Goal: Task Accomplishment & Management: Complete application form

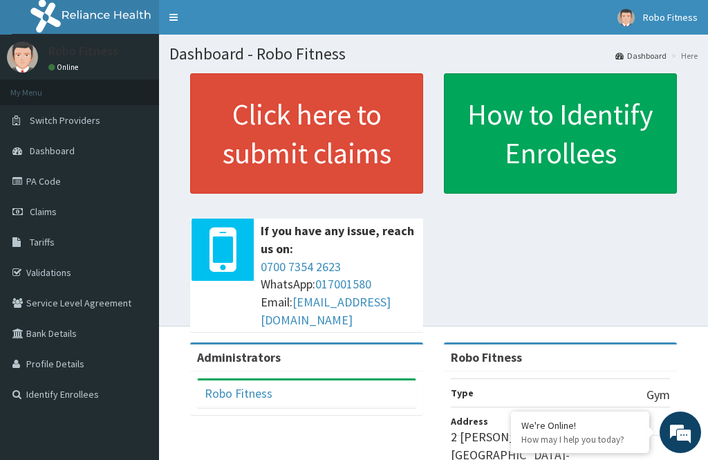
click at [302, 156] on link "Click here to submit claims" at bounding box center [306, 133] width 233 height 120
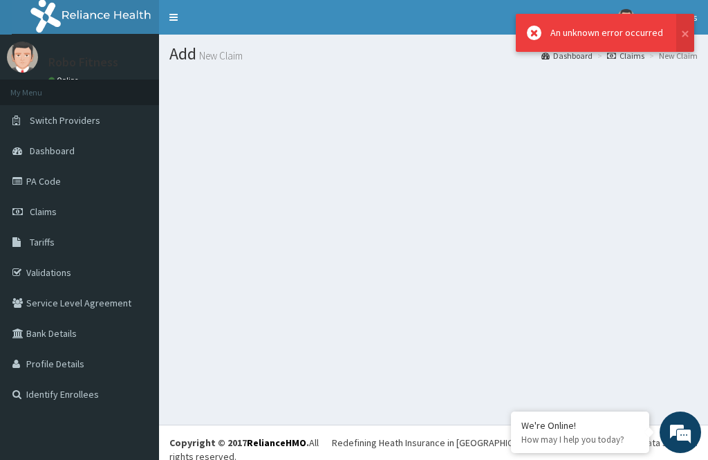
click at [55, 212] on span "Claims" at bounding box center [43, 211] width 27 height 12
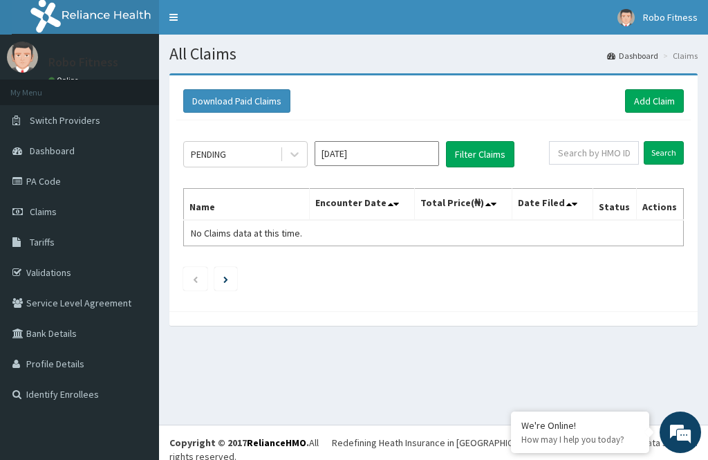
click at [667, 95] on link "Add Claim" at bounding box center [654, 101] width 59 height 24
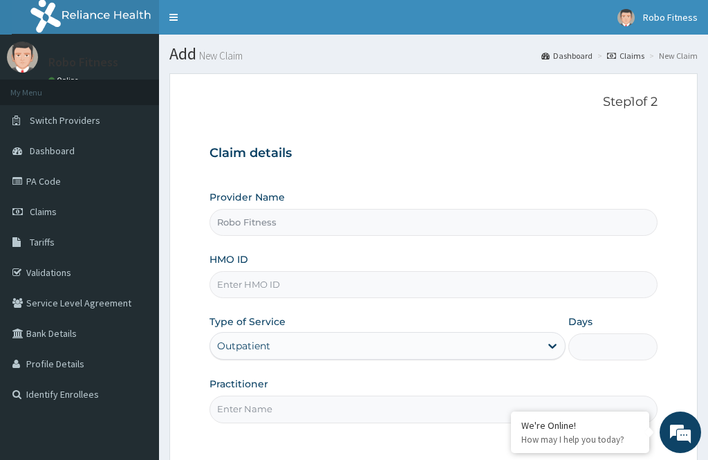
type input "Robo Fitness"
type input "1"
click at [275, 286] on input "HMO ID" at bounding box center [434, 284] width 448 height 27
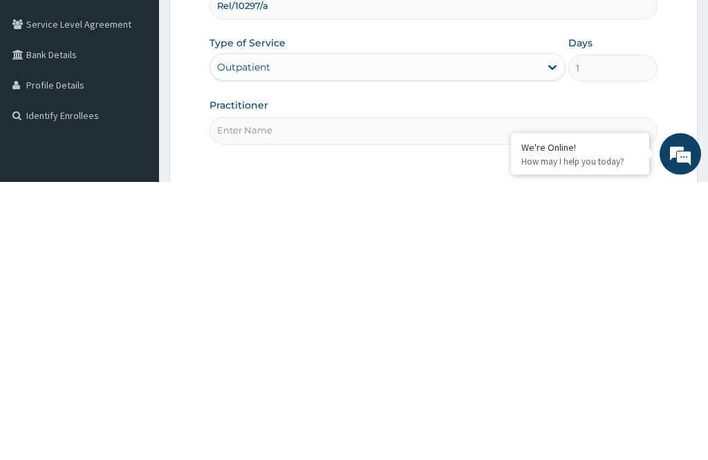
type input "Rel/10297/a"
click at [308, 396] on input "Practitioner" at bounding box center [434, 409] width 448 height 27
type input "Non"
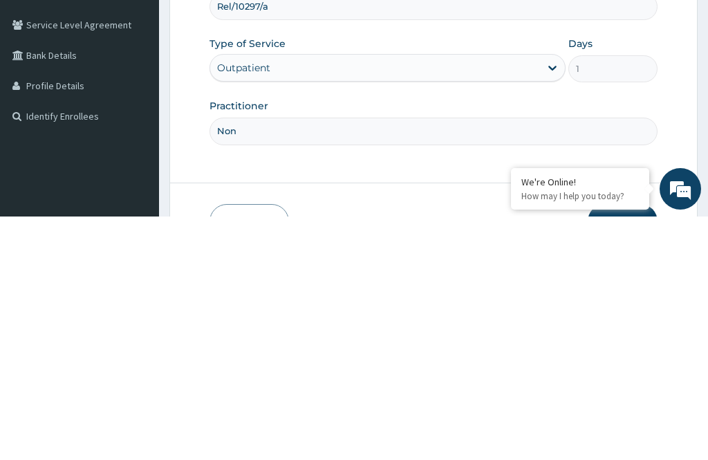
scroll to position [125, 0]
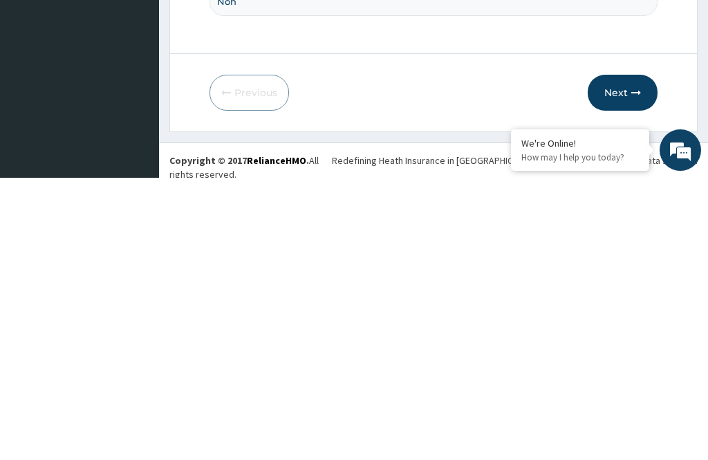
click at [627, 357] on button "Next" at bounding box center [623, 375] width 70 height 36
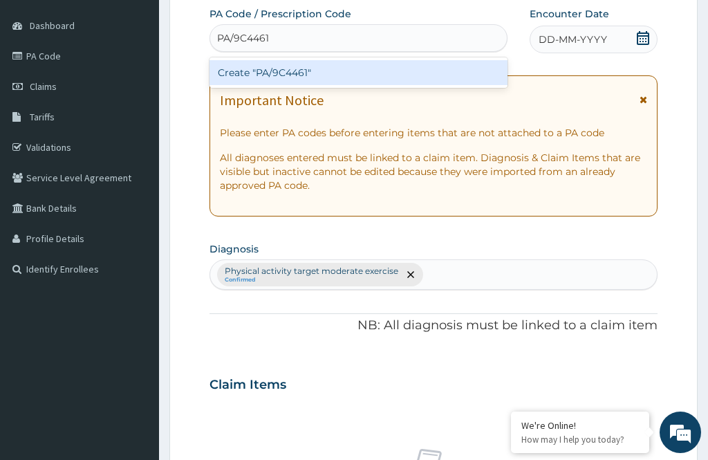
click at [413, 68] on div "Create "PA/9C4461"" at bounding box center [359, 72] width 298 height 25
type input "PA/9C4461"
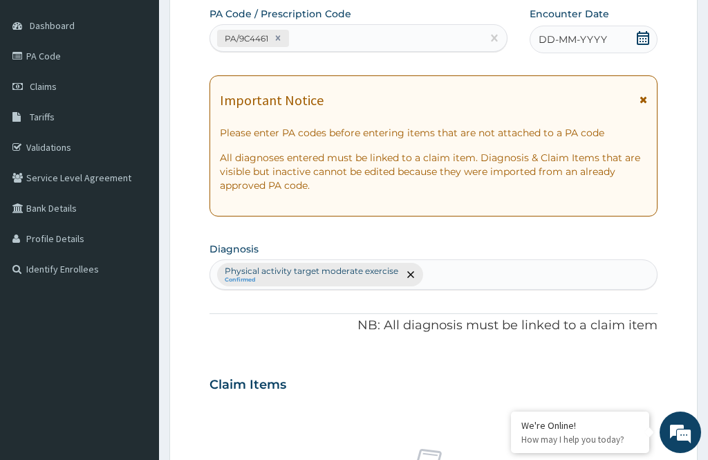
click at [585, 39] on span "DD-MM-YYYY" at bounding box center [573, 40] width 68 height 14
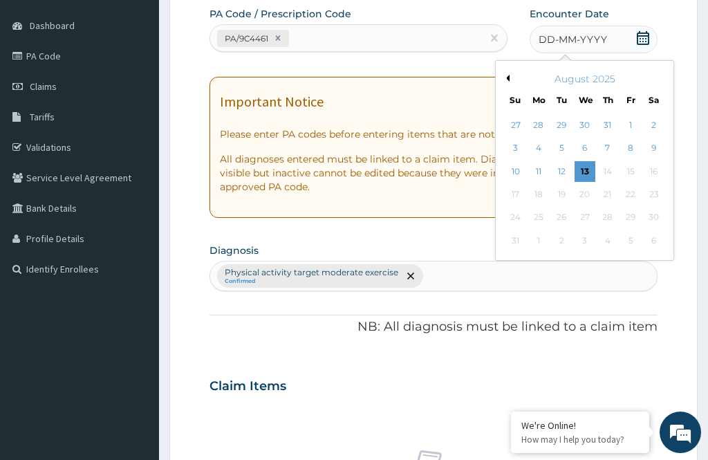
click at [590, 166] on div "13" at bounding box center [585, 171] width 21 height 21
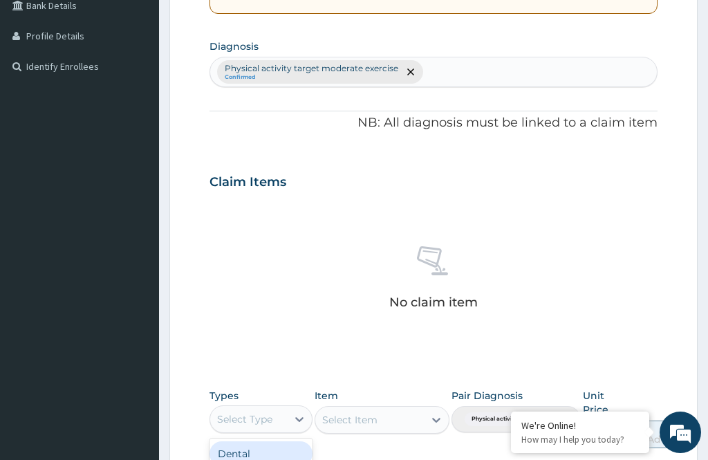
scroll to position [395, 0]
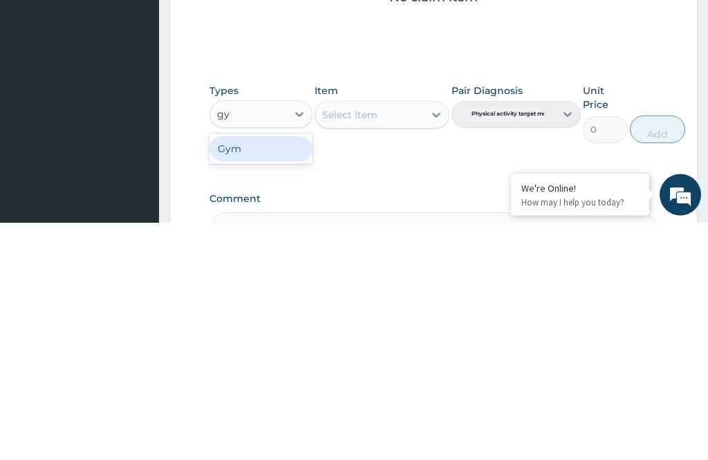
click at [275, 374] on div "Gym" at bounding box center [261, 386] width 103 height 25
type input "gy"
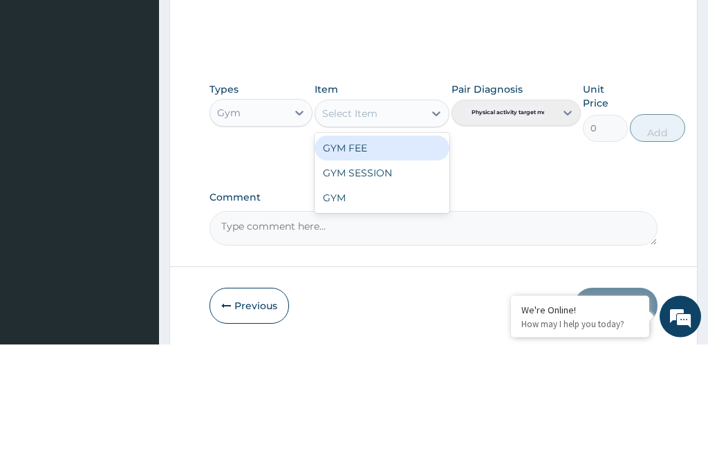
click at [389, 277] on div "GYM SESSION" at bounding box center [382, 289] width 134 height 25
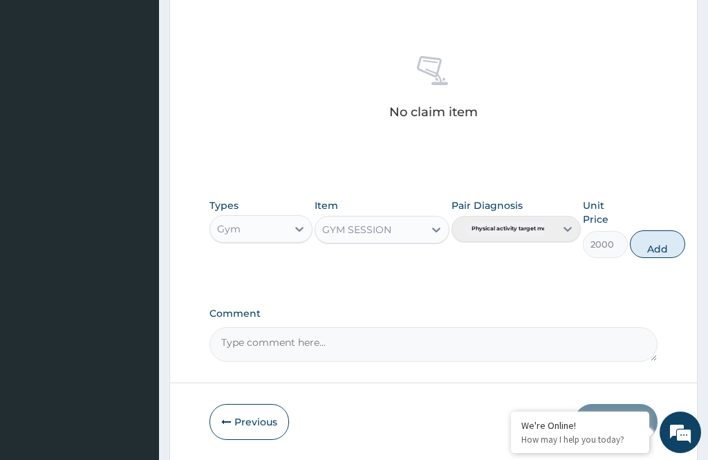
click at [660, 235] on button "Add" at bounding box center [657, 244] width 55 height 28
type input "0"
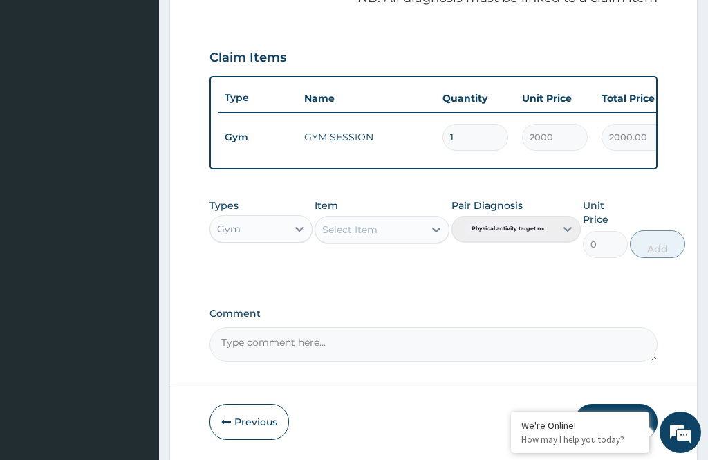
scroll to position [497, 0]
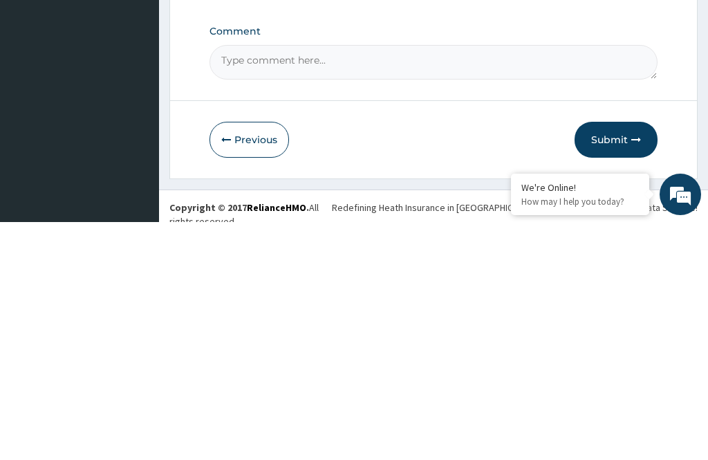
click at [620, 360] on button "Submit" at bounding box center [616, 378] width 83 height 36
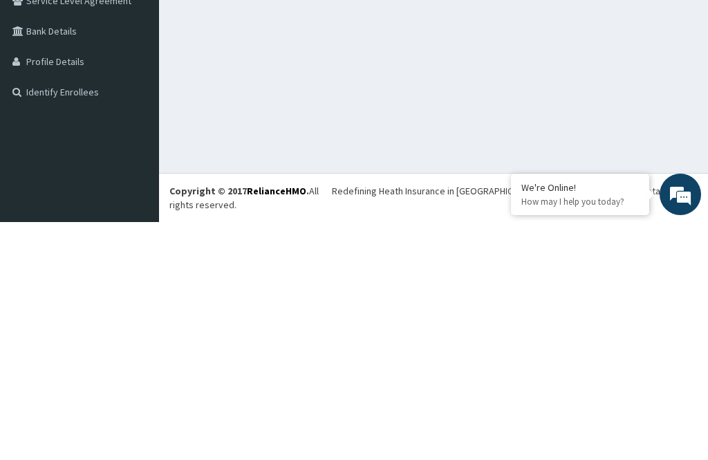
scroll to position [44, 0]
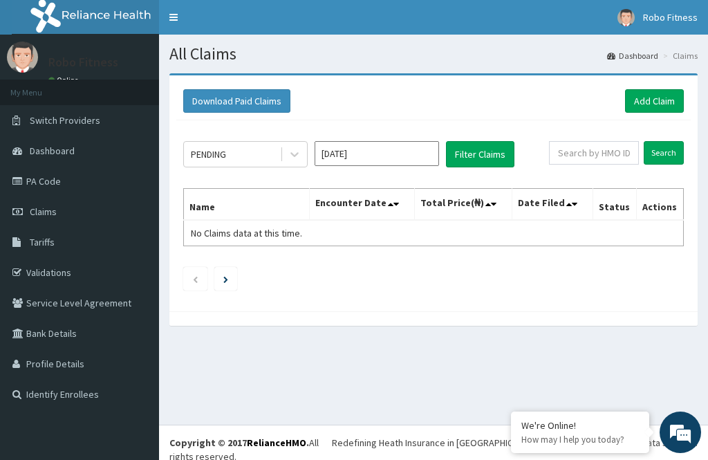
click at [682, 98] on link "Add Claim" at bounding box center [654, 101] width 59 height 24
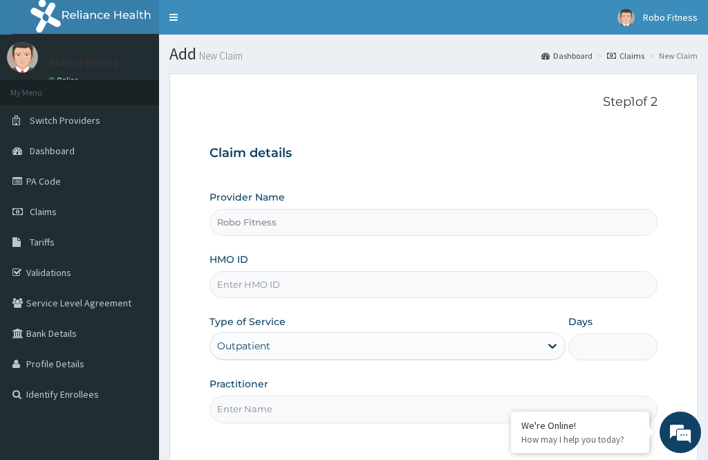
type input "Robo Fitness"
type input "1"
click at [312, 293] on input "HMO ID" at bounding box center [434, 284] width 448 height 27
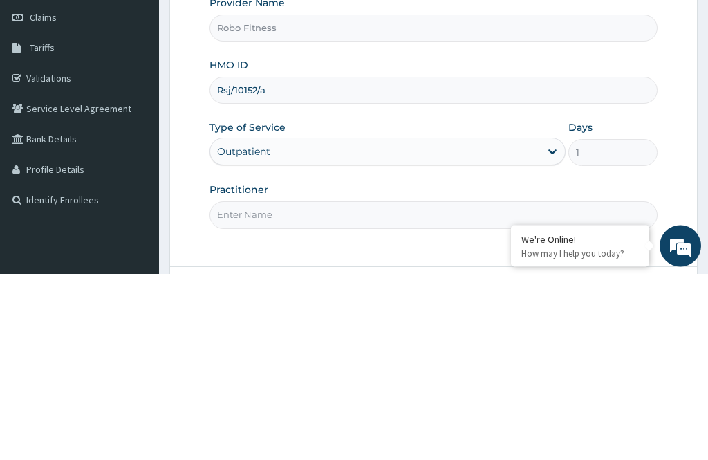
scroll to position [8, 0]
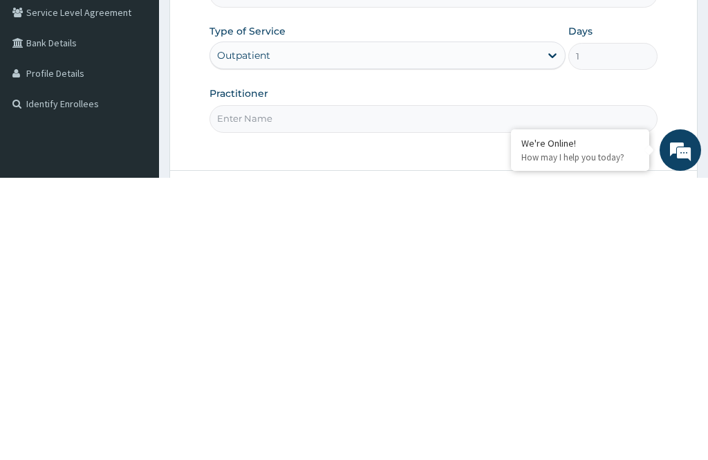
type input "Rsj/10152/a"
click at [297, 387] on input "Practitioner" at bounding box center [434, 400] width 448 height 27
type input "Non"
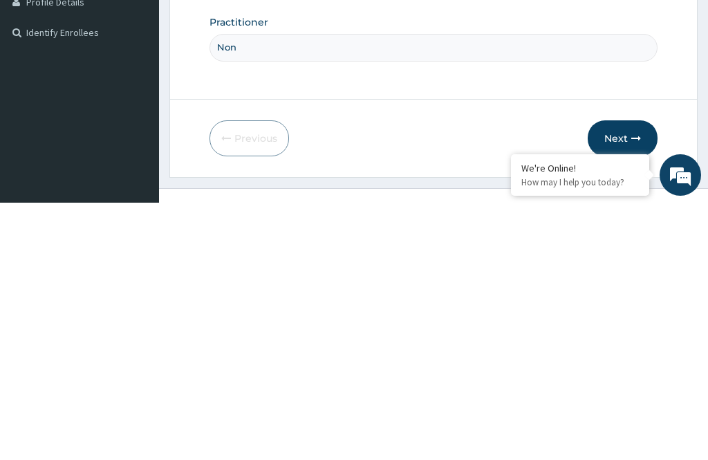
scroll to position [125, 0]
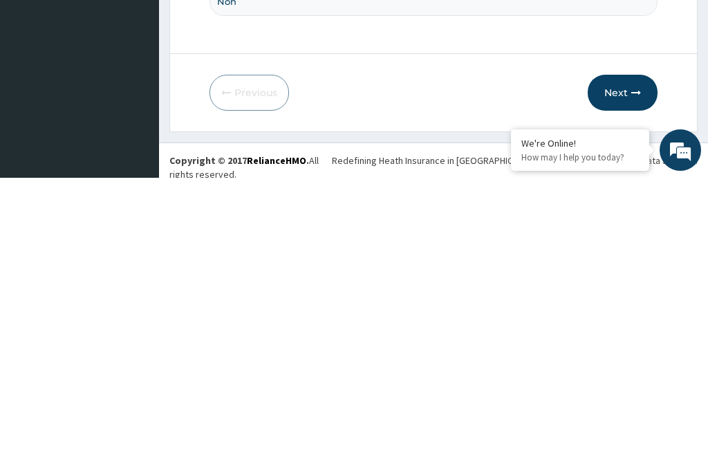
click at [633, 357] on button "Next" at bounding box center [623, 375] width 70 height 36
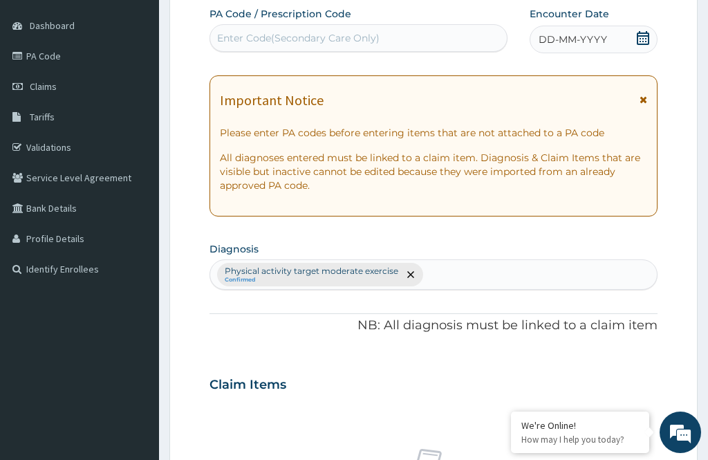
click at [266, 19] on label "PA Code / Prescription Code" at bounding box center [281, 14] width 142 height 14
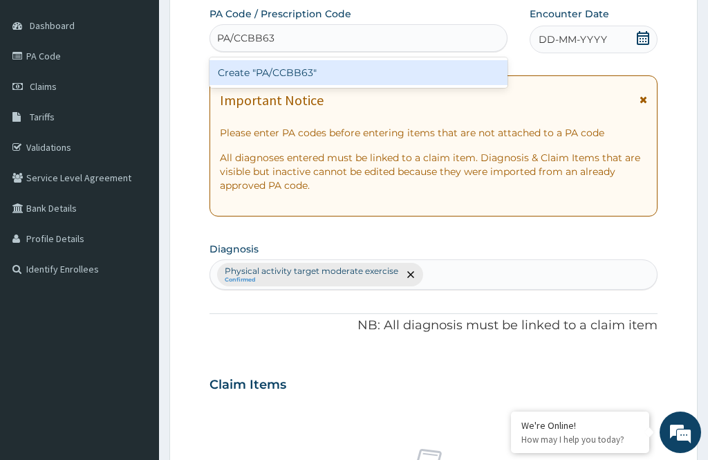
click at [409, 75] on div "Create "PA/CCBB63"" at bounding box center [359, 72] width 298 height 25
type input "PA/CCBB63"
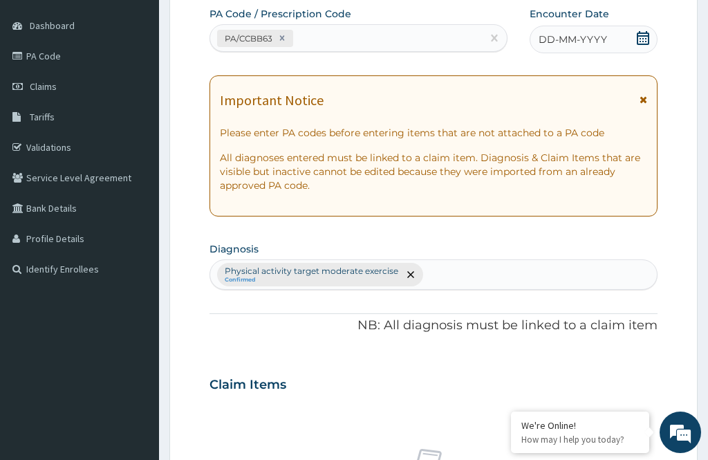
click at [606, 37] on div "DD-MM-YYYY" at bounding box center [594, 40] width 128 height 28
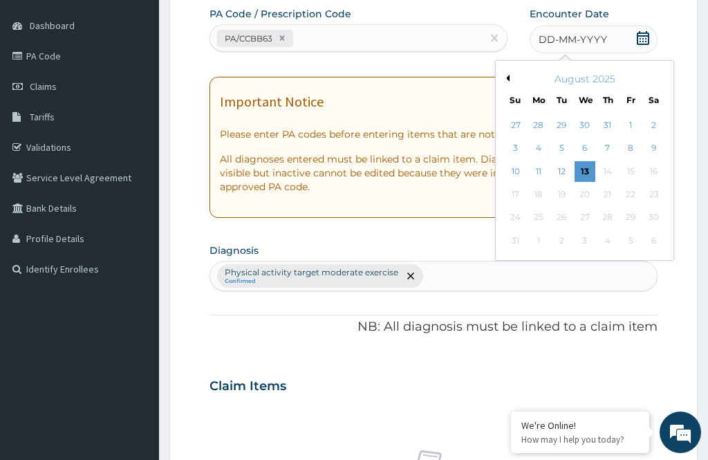
click at [584, 171] on div "13" at bounding box center [585, 171] width 21 height 21
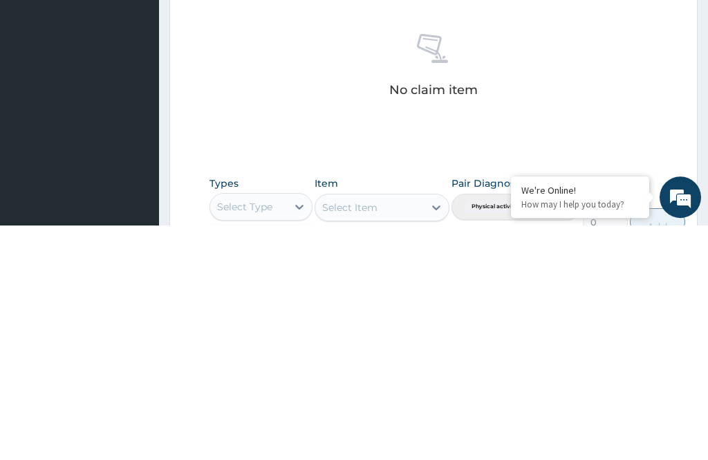
scroll to position [395, 0]
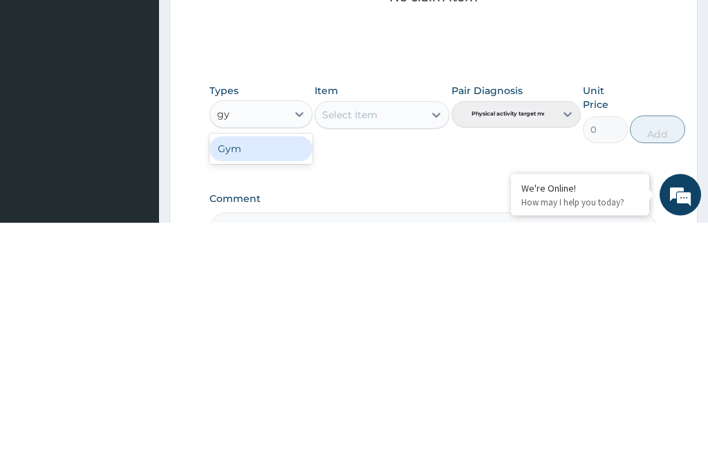
click at [280, 374] on div "Gym" at bounding box center [261, 386] width 103 height 25
type input "gy"
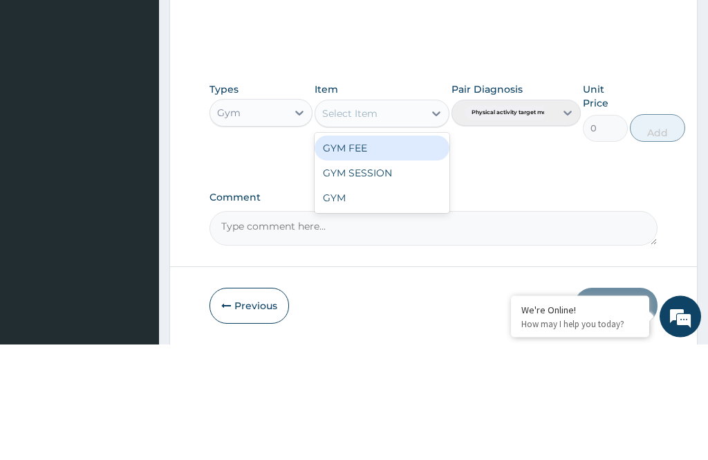
click at [403, 277] on div "GYM SESSION" at bounding box center [382, 289] width 134 height 25
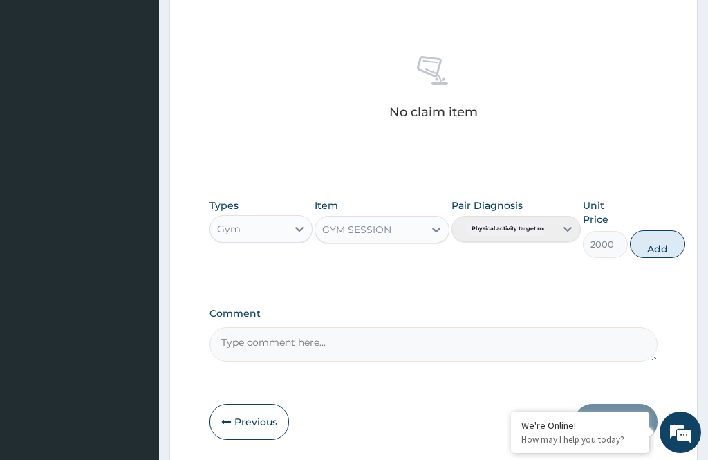
click at [664, 243] on button "Add" at bounding box center [657, 244] width 55 height 28
type input "0"
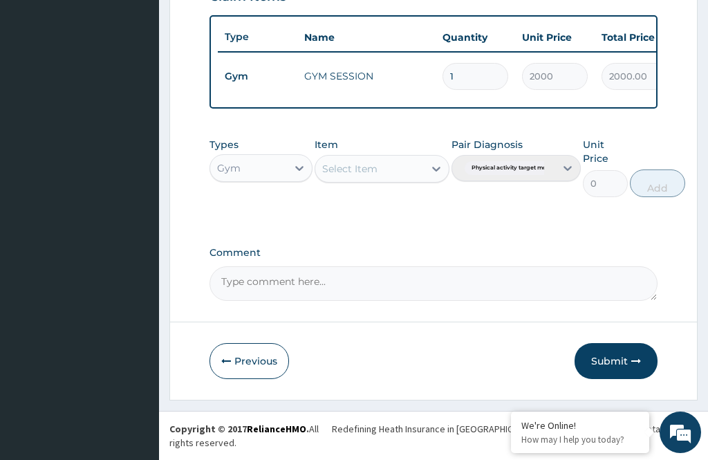
scroll to position [452, 0]
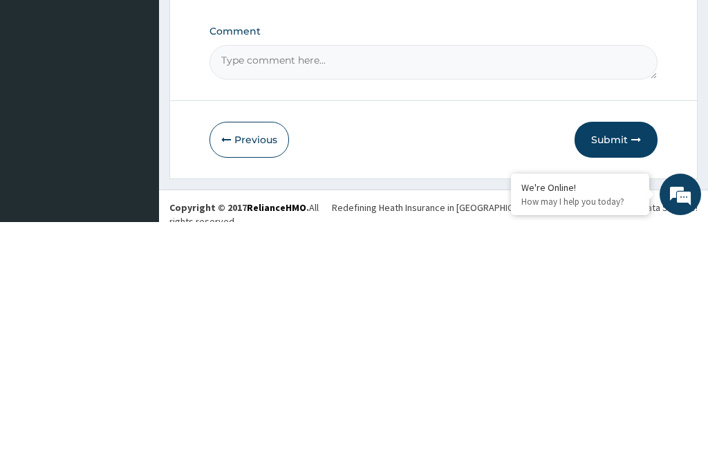
click at [618, 360] on button "Submit" at bounding box center [616, 378] width 83 height 36
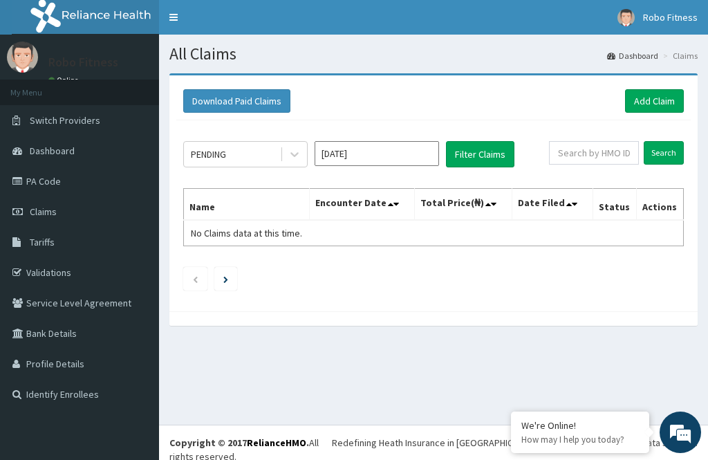
click link "Add Claim"
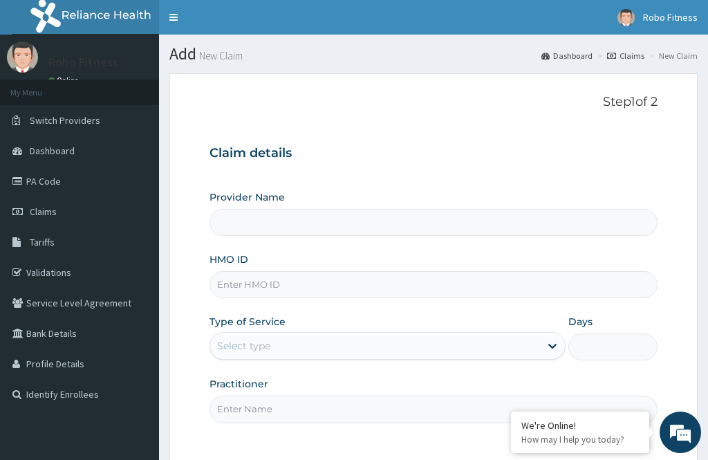
click at [298, 282] on input "HMO ID" at bounding box center [434, 284] width 448 height 27
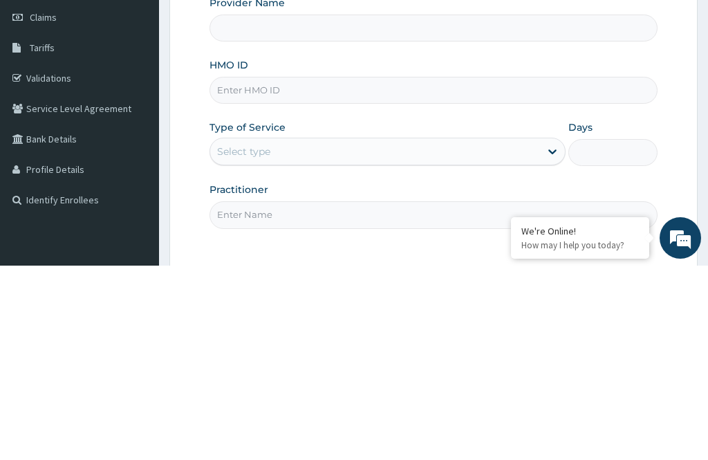
type input "Robo Fitness"
type input "1"
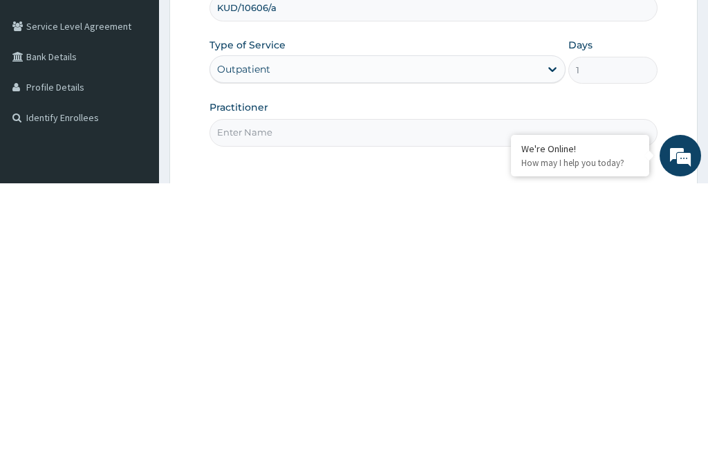
type input "KUD/10606/a"
click at [312, 396] on input "Practitioner" at bounding box center [434, 409] width 448 height 27
type input "Non"
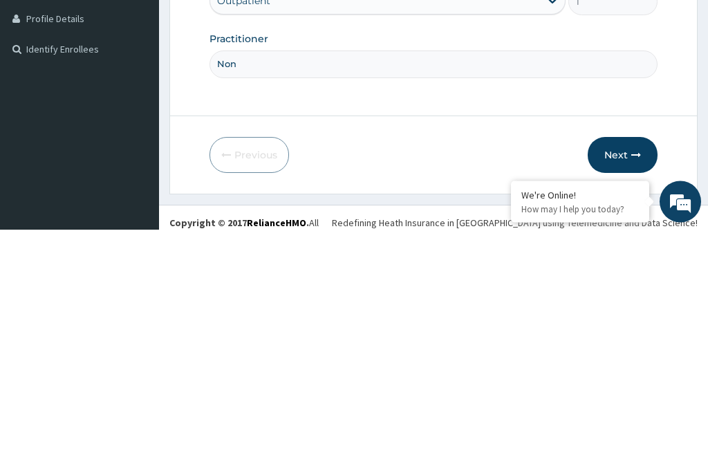
scroll to position [125, 0]
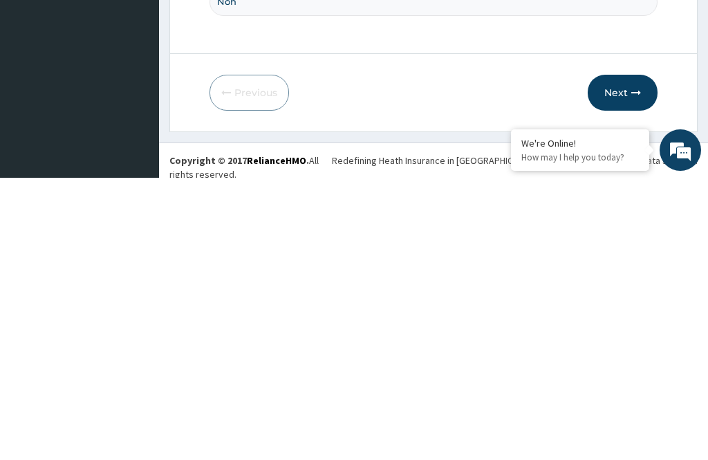
click at [638, 357] on button "Next" at bounding box center [623, 375] width 70 height 36
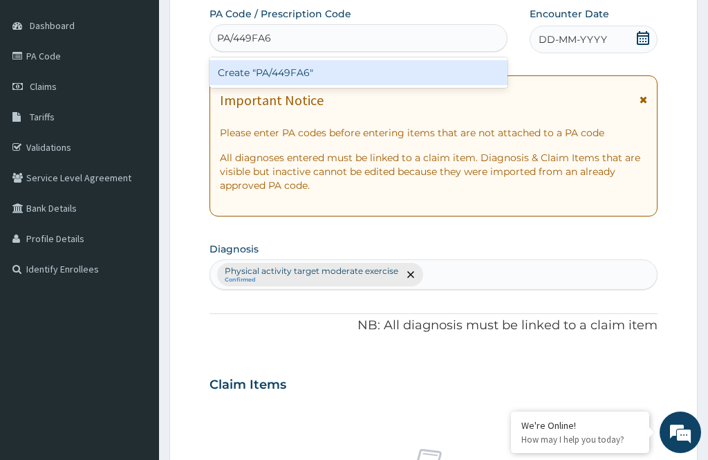
click at [413, 80] on div "Create "PA/449FA6"" at bounding box center [359, 72] width 298 height 25
type input "PA/449FA6"
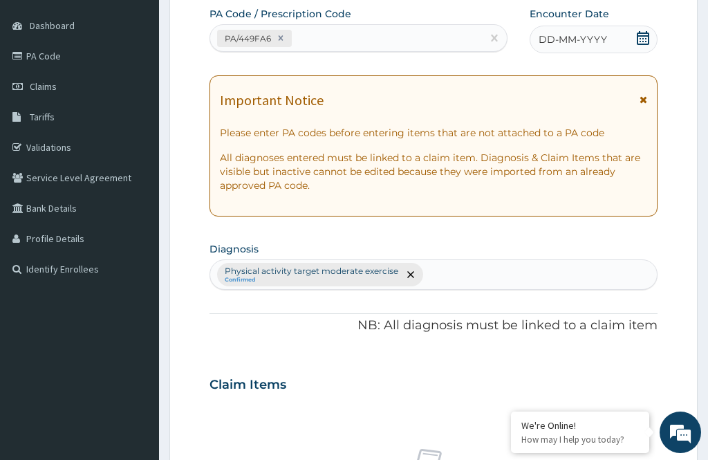
click at [588, 38] on span "DD-MM-YYYY" at bounding box center [573, 40] width 68 height 14
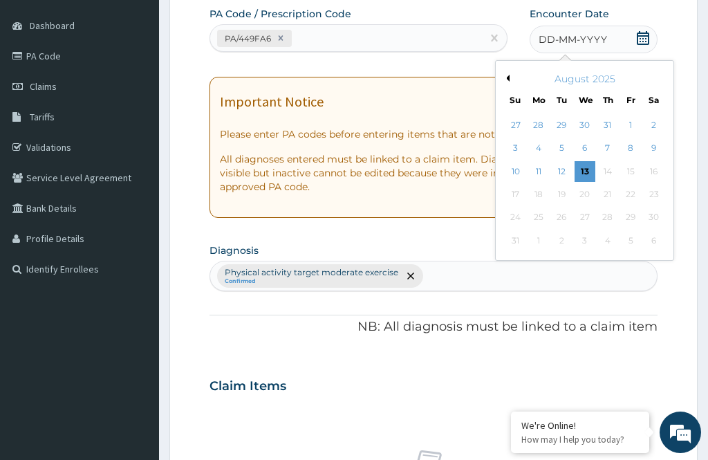
click at [583, 163] on div "13" at bounding box center [585, 171] width 21 height 21
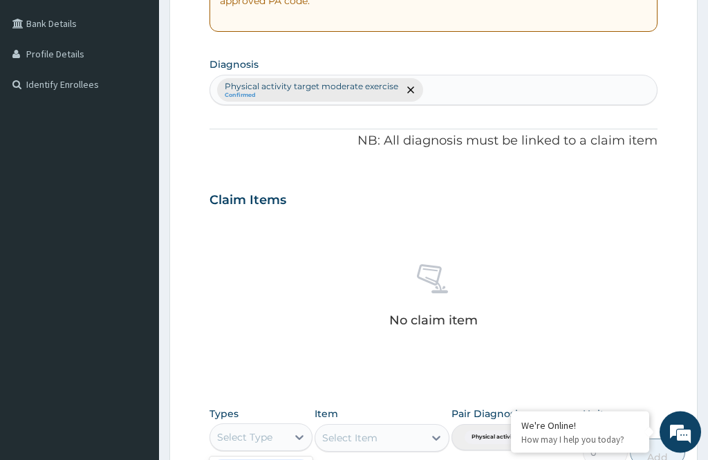
scroll to position [395, 0]
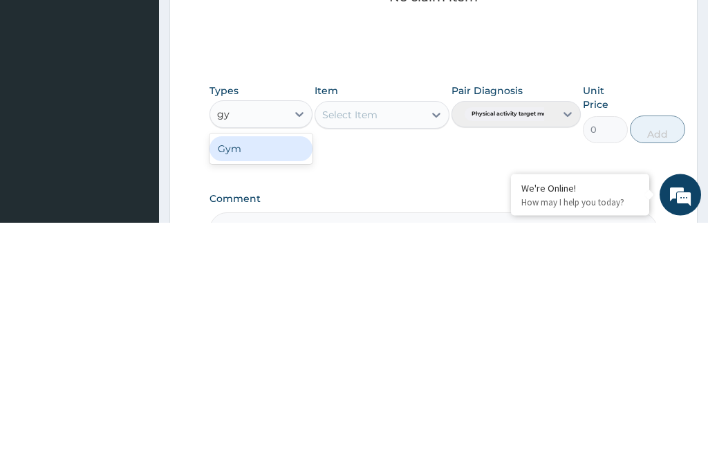
click at [272, 374] on div "Gym" at bounding box center [261, 386] width 103 height 25
type input "gy"
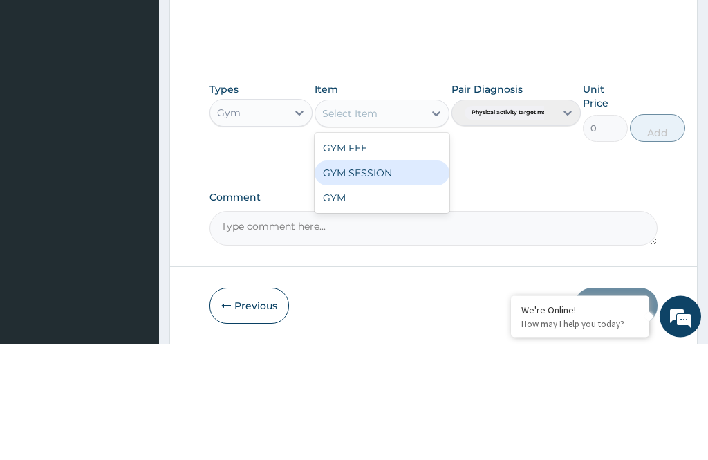
click at [405, 277] on div "GYM SESSION" at bounding box center [382, 289] width 134 height 25
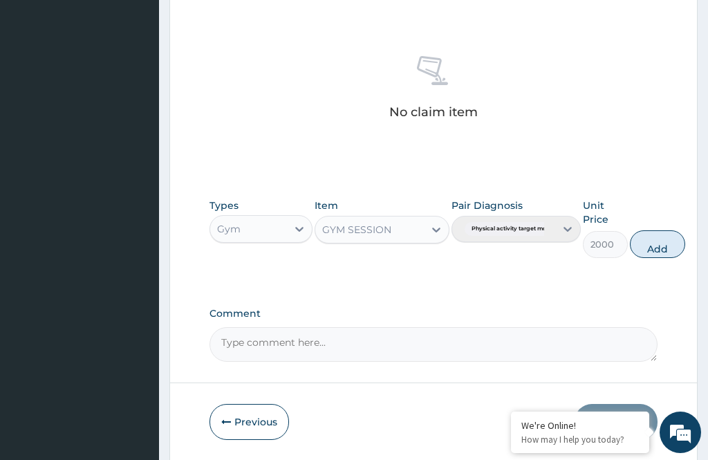
click at [651, 241] on button "Add" at bounding box center [657, 244] width 55 height 28
type input "0"
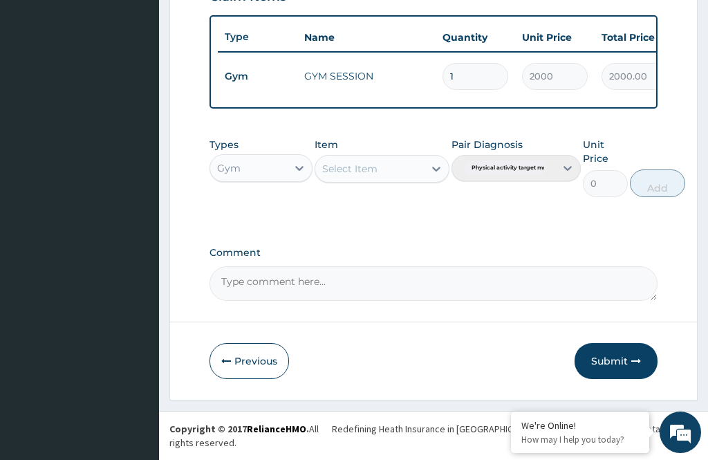
scroll to position [452, 0]
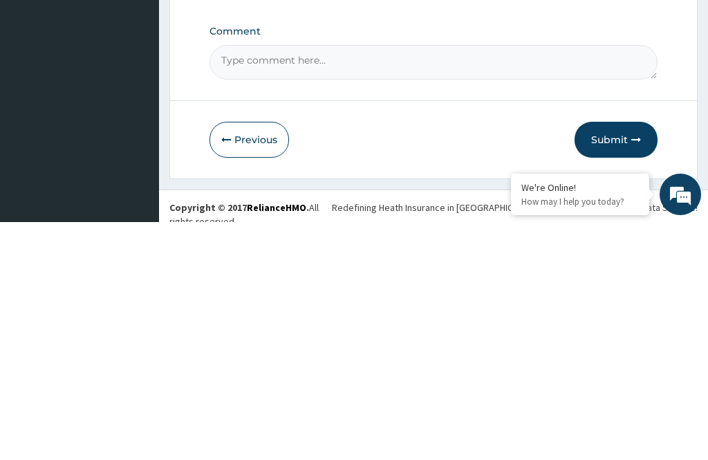
click at [628, 360] on button "Submit" at bounding box center [616, 378] width 83 height 36
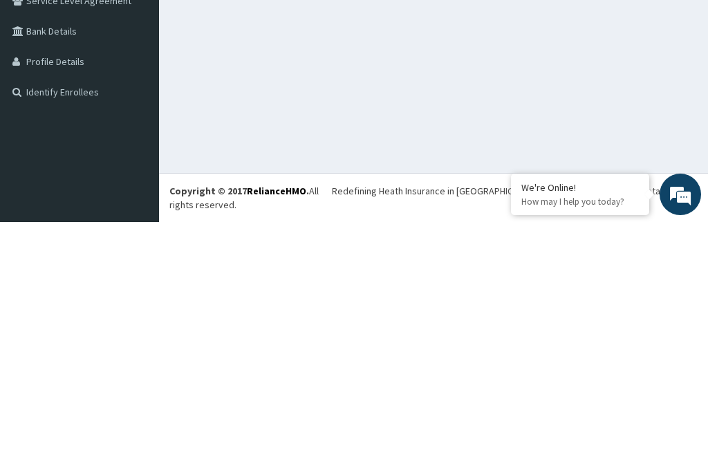
scroll to position [44, 0]
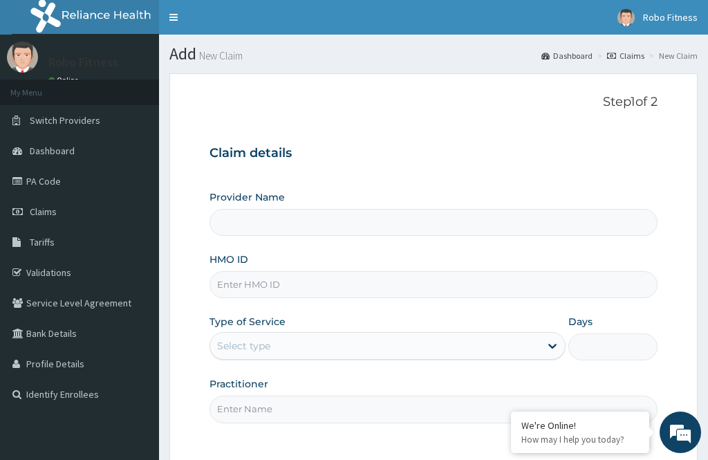
type input "Robo Fitness"
type input "1"
click at [305, 272] on input "HMO ID" at bounding box center [434, 284] width 448 height 27
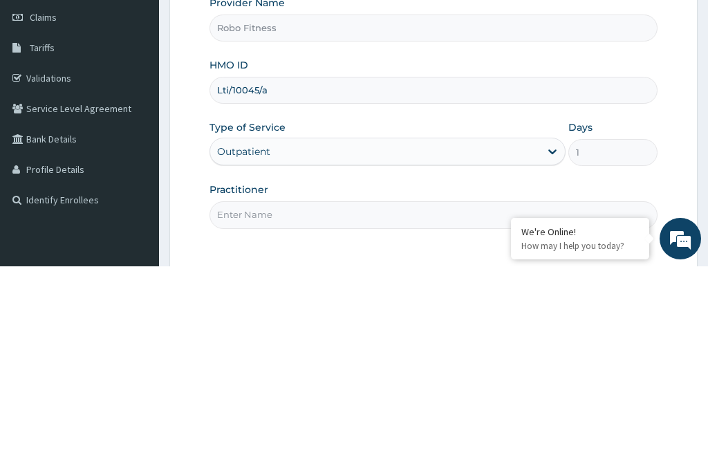
scroll to position [12, 0]
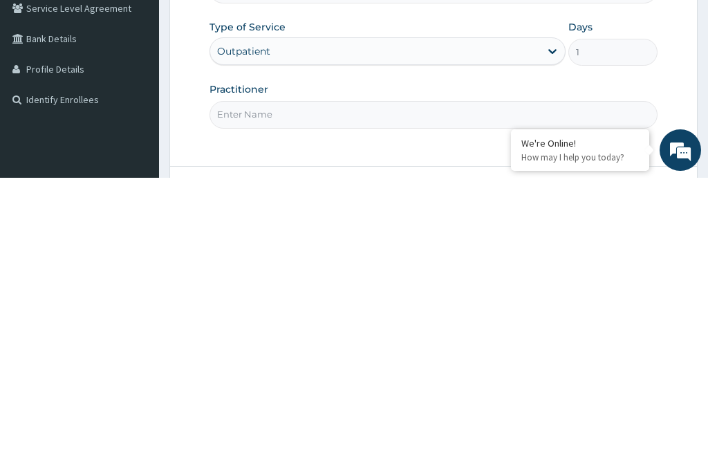
type input "Lti/10045/a"
click at [321, 383] on input "Practitioner" at bounding box center [434, 396] width 448 height 27
type input "Non"
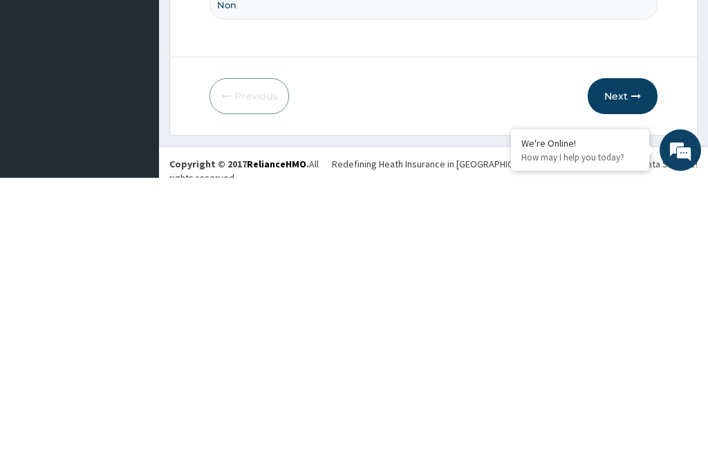
click at [627, 360] on button "Next" at bounding box center [623, 378] width 70 height 36
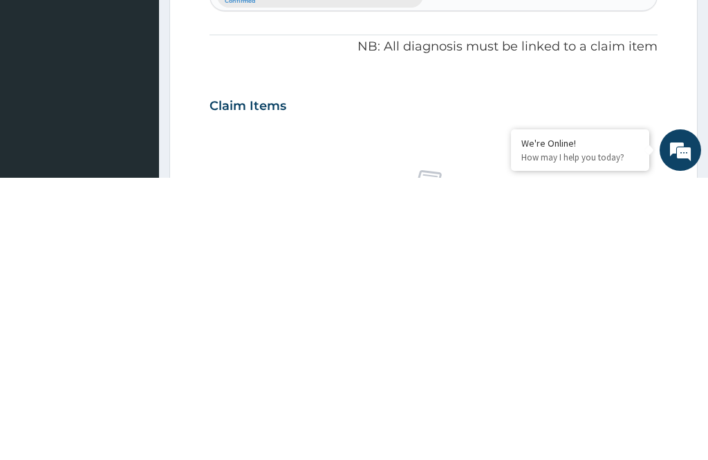
scroll to position [125, 0]
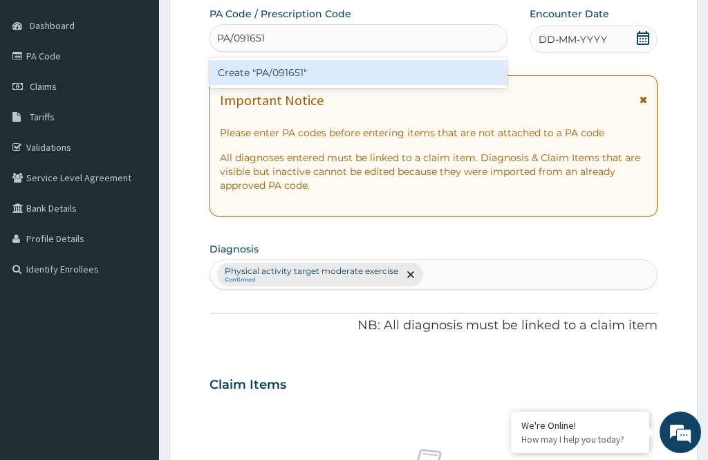
click at [421, 78] on div "Create "PA/091651"" at bounding box center [359, 72] width 298 height 25
type input "PA/091651"
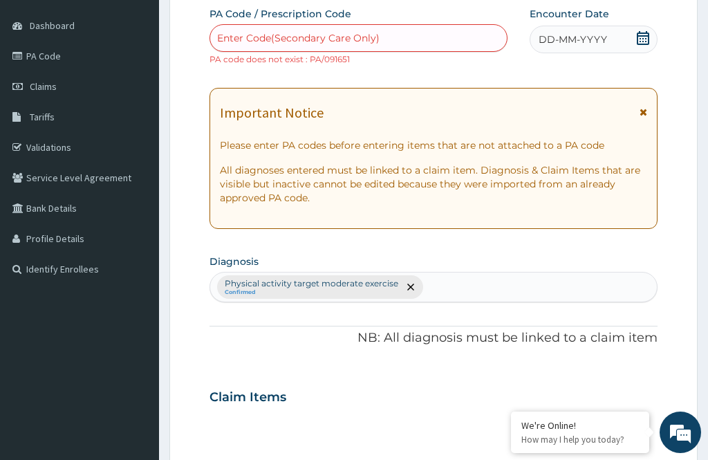
click at [618, 31] on div "DD-MM-YYYY" at bounding box center [594, 40] width 128 height 28
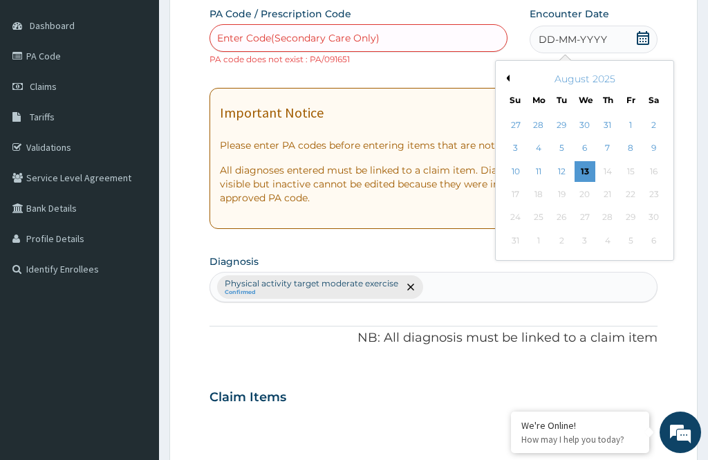
click at [588, 176] on div "13" at bounding box center [585, 171] width 21 height 21
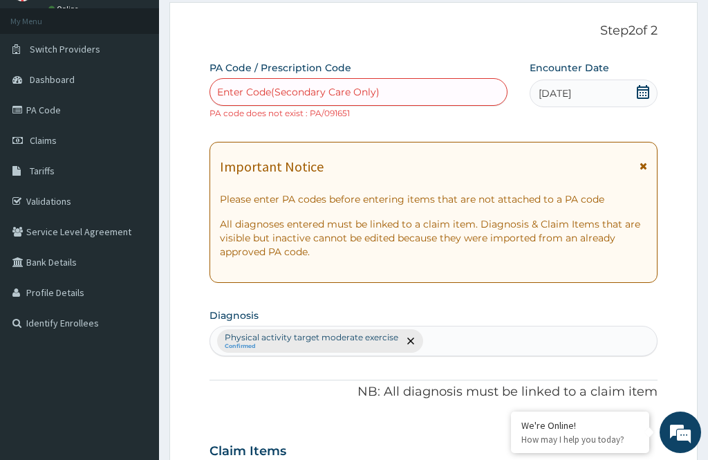
scroll to position [61, 0]
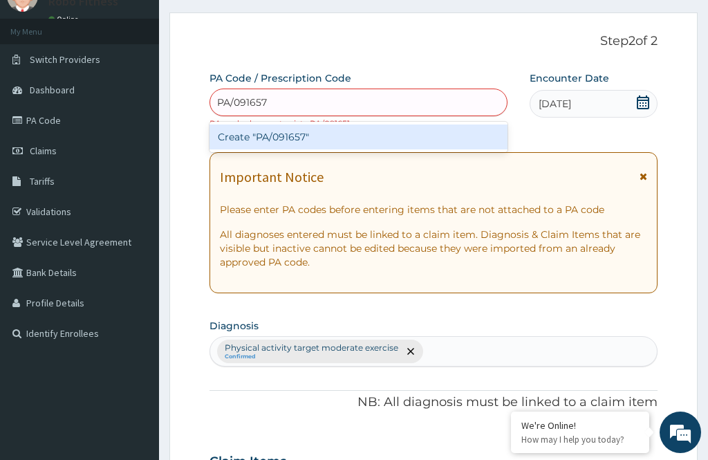
click at [491, 136] on div "Create "PA/091657"" at bounding box center [359, 136] width 298 height 25
type input "PA/091657"
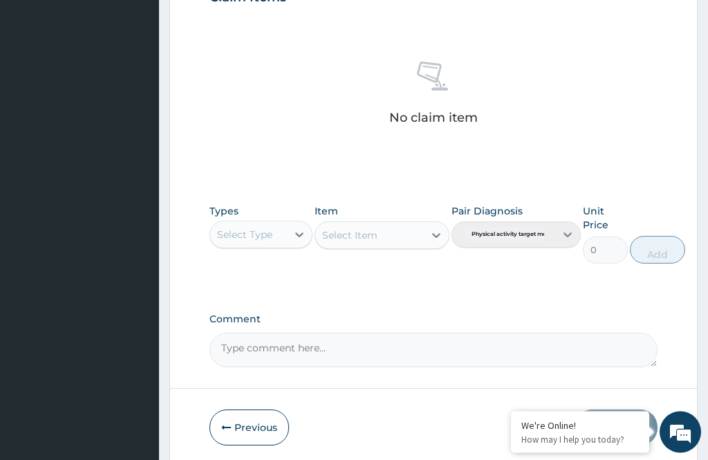
scroll to position [518, 0]
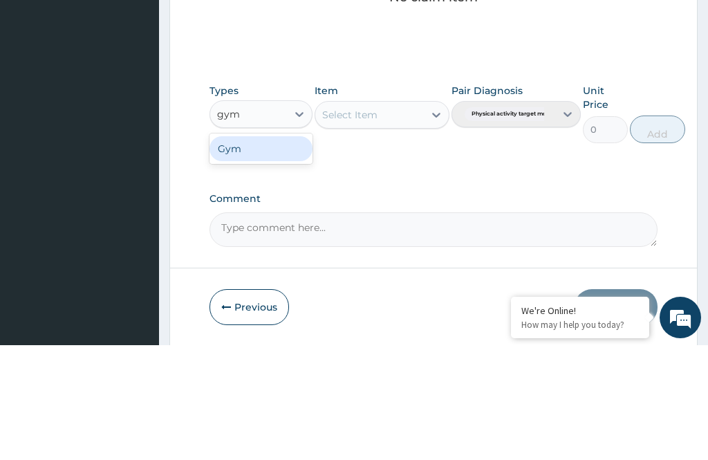
click at [287, 251] on div "Gym" at bounding box center [261, 263] width 103 height 25
type input "gym"
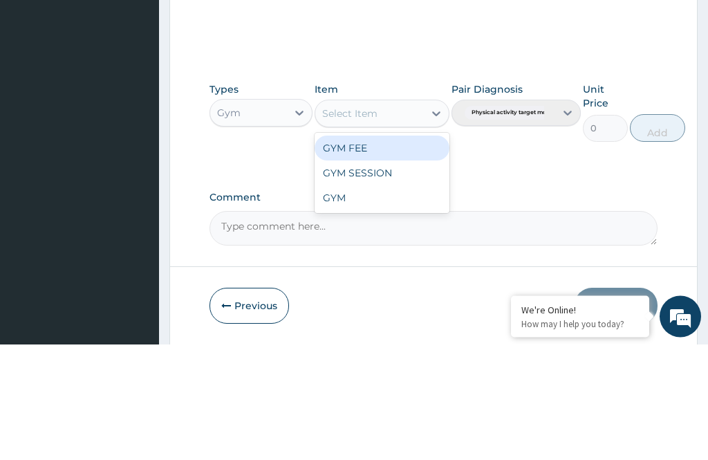
click at [420, 277] on div "GYM SESSION" at bounding box center [382, 289] width 134 height 25
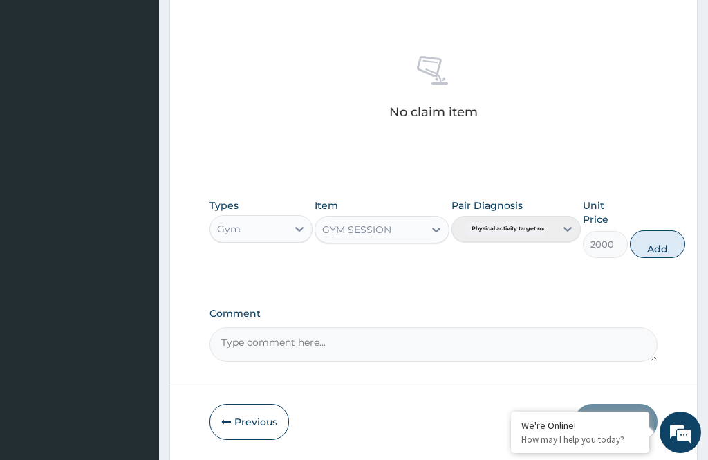
click at [653, 248] on button "Add" at bounding box center [657, 244] width 55 height 28
type input "0"
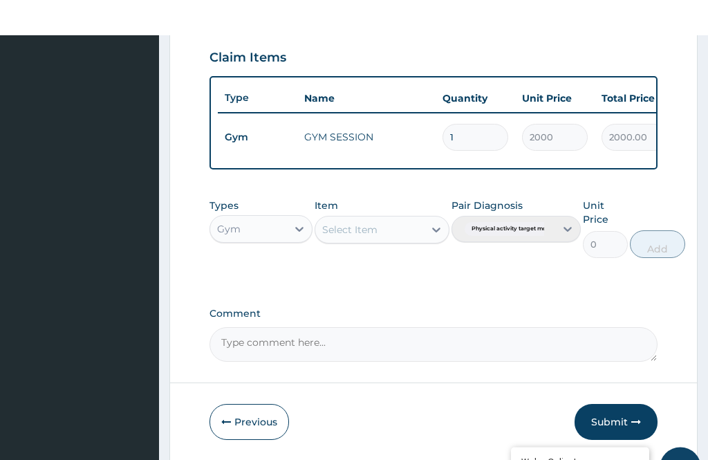
scroll to position [497, 0]
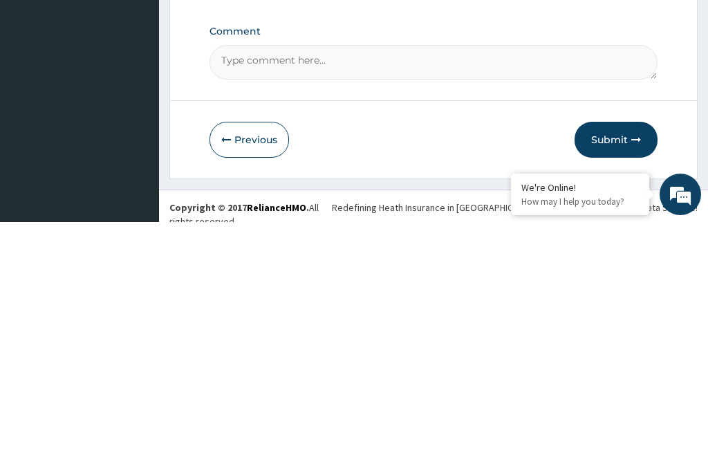
click at [629, 360] on button "Submit" at bounding box center [616, 378] width 83 height 36
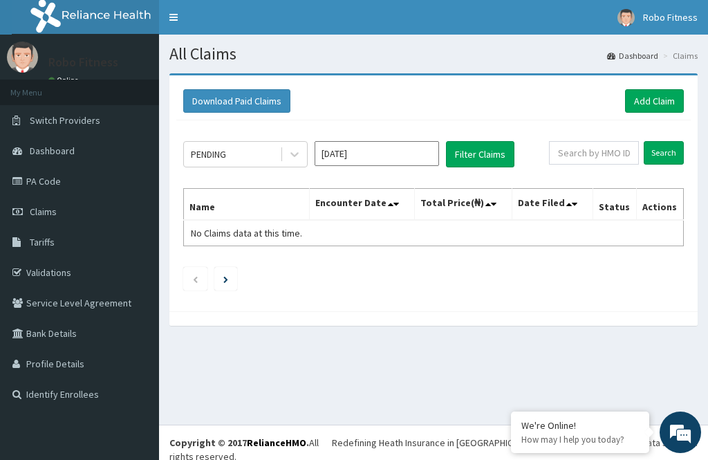
click at [645, 99] on link "Add Claim" at bounding box center [654, 101] width 59 height 24
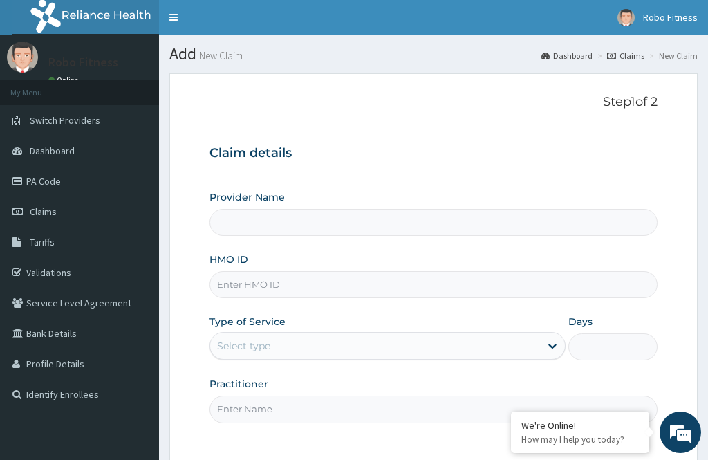
click at [347, 280] on input "HMO ID" at bounding box center [434, 284] width 448 height 27
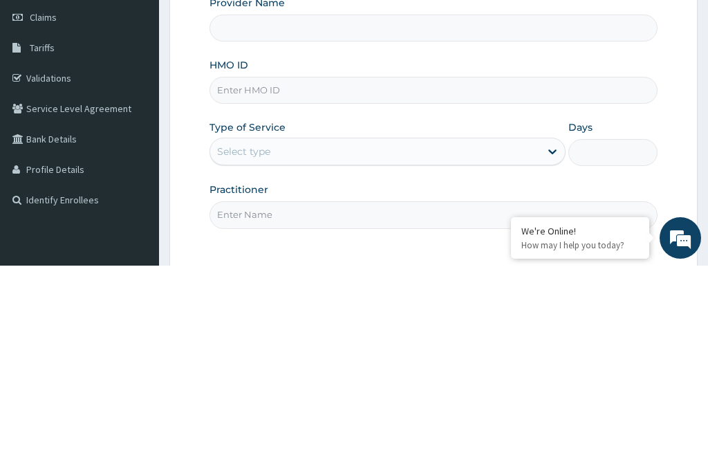
type input "Robo Fitness"
type input "1"
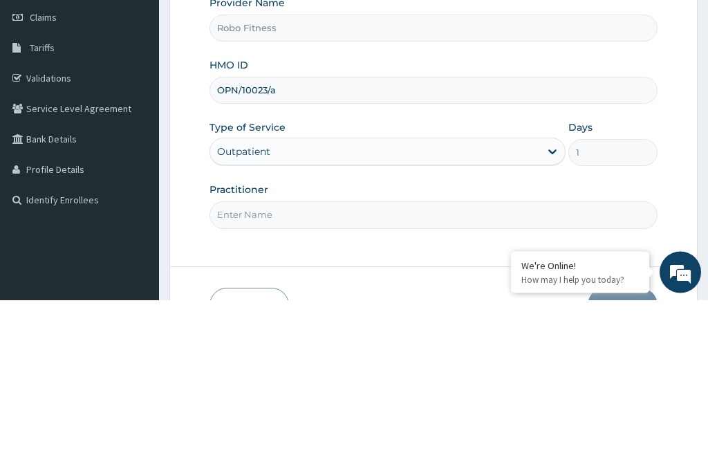
scroll to position [35, 0]
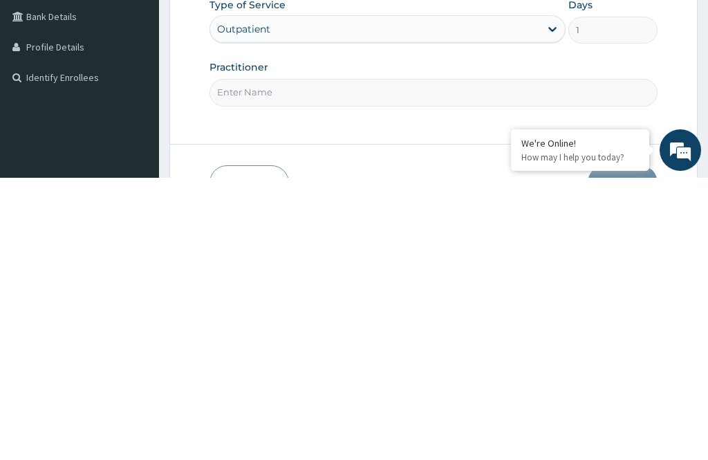
type input "OPN/10023/a"
click at [435, 361] on input "Practitioner" at bounding box center [434, 374] width 448 height 27
type input "M"
type input "Non"
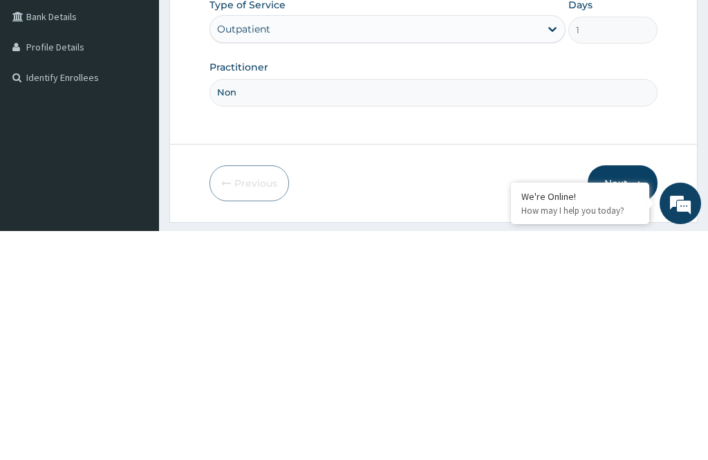
scroll to position [125, 0]
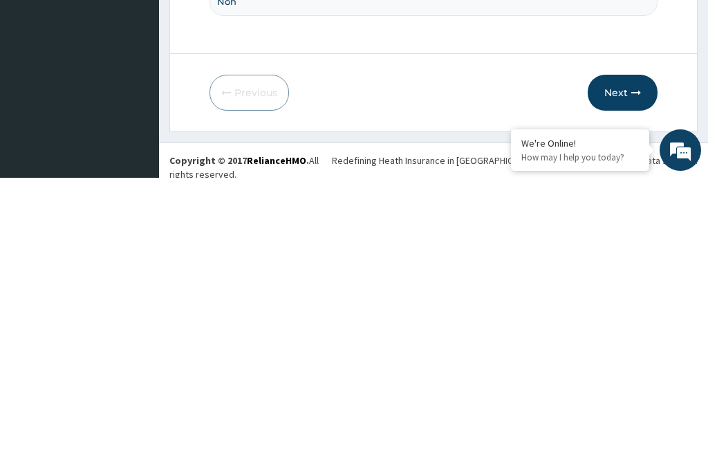
click at [624, 357] on button "Next" at bounding box center [623, 375] width 70 height 36
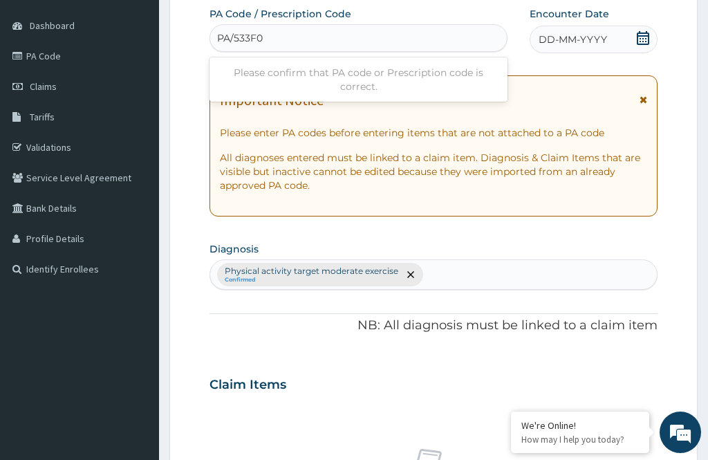
type input "PA/533F0F"
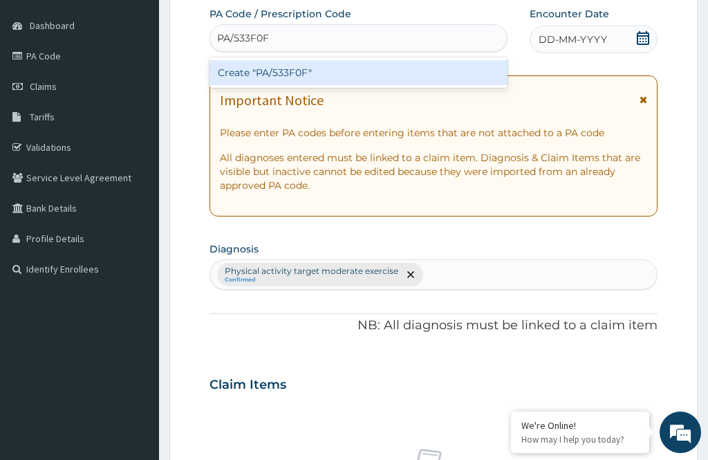
click at [447, 71] on div "Create "PA/533F0F"" at bounding box center [359, 72] width 298 height 25
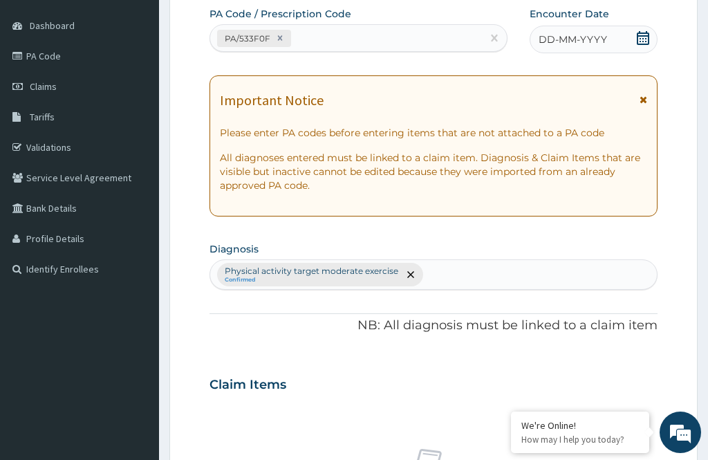
click at [598, 33] on span "DD-MM-YYYY" at bounding box center [573, 40] width 68 height 14
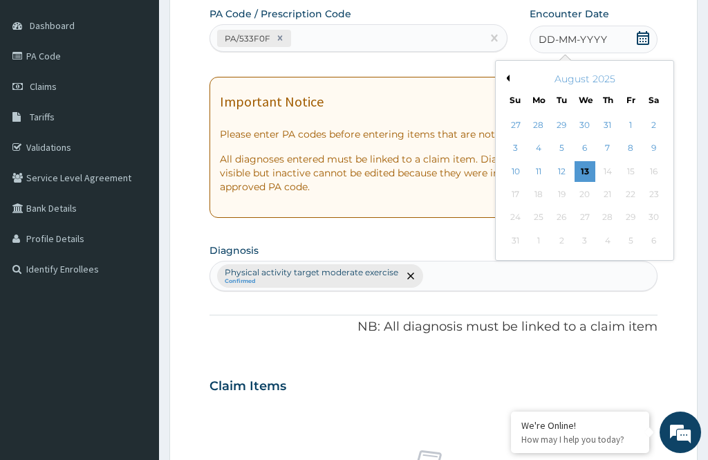
click at [587, 164] on div "13" at bounding box center [585, 171] width 21 height 21
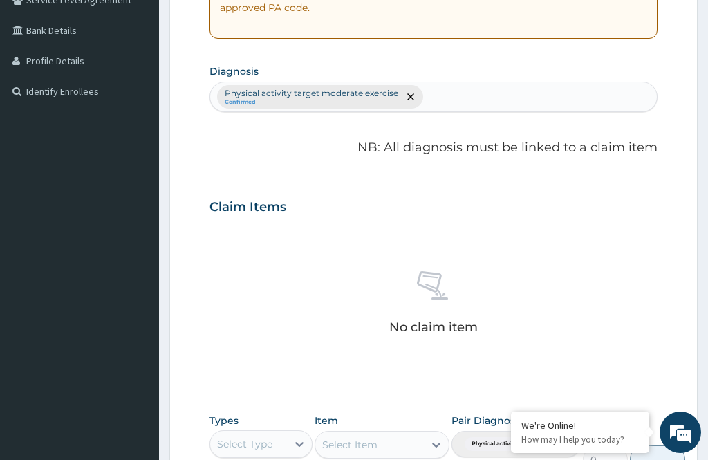
scroll to position [395, 0]
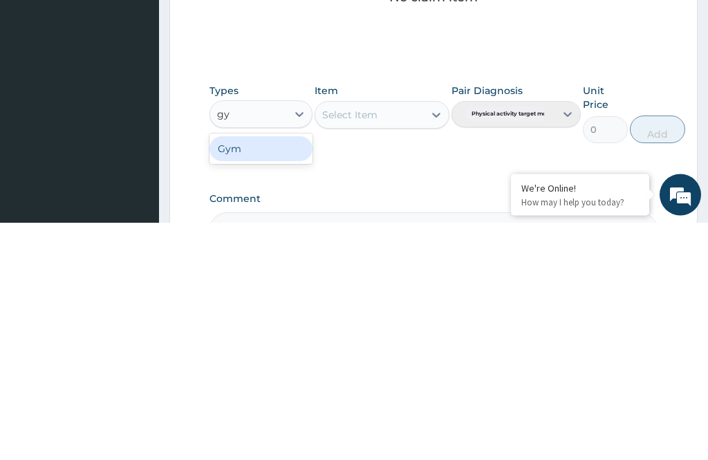
click at [286, 374] on div "Gym" at bounding box center [261, 386] width 103 height 25
type input "gy"
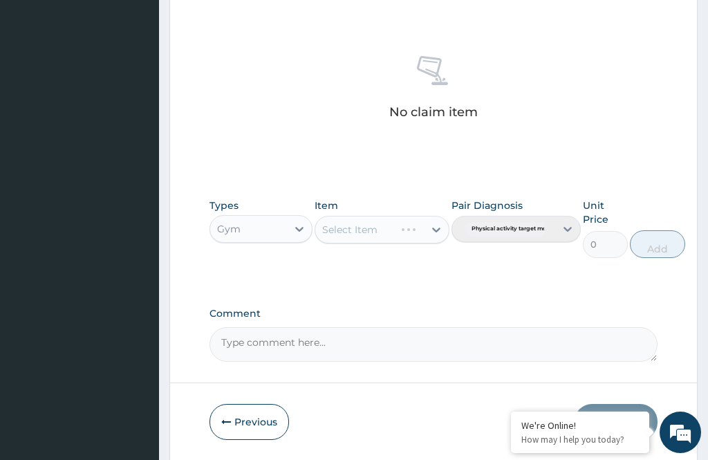
click at [381, 225] on div "Select Item" at bounding box center [354, 230] width 79 height 22
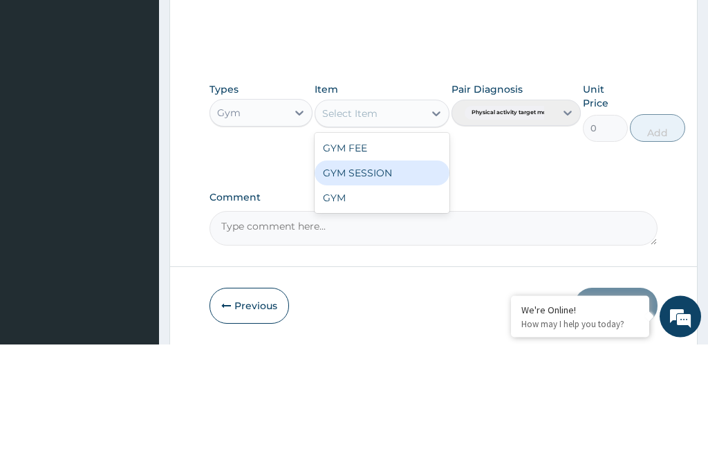
click at [402, 277] on div "GYM SESSION" at bounding box center [382, 289] width 134 height 25
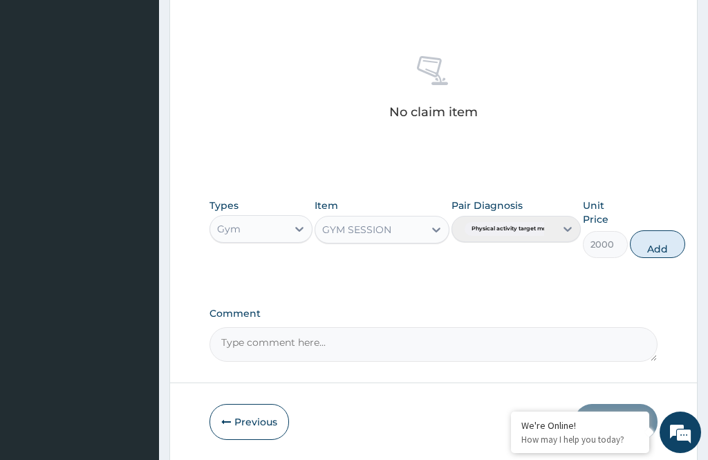
click at [658, 241] on button "Add" at bounding box center [657, 244] width 55 height 28
type input "0"
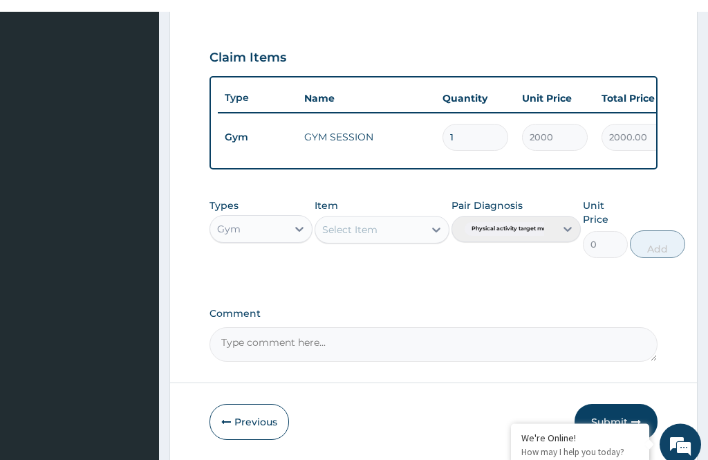
scroll to position [497, 0]
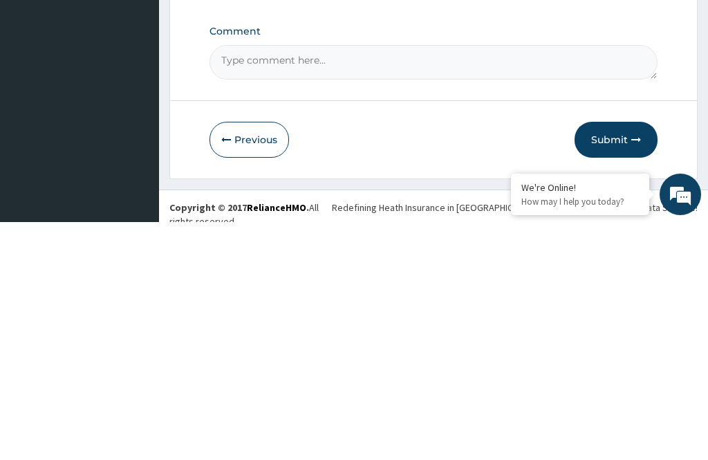
click at [629, 360] on button "Submit" at bounding box center [616, 378] width 83 height 36
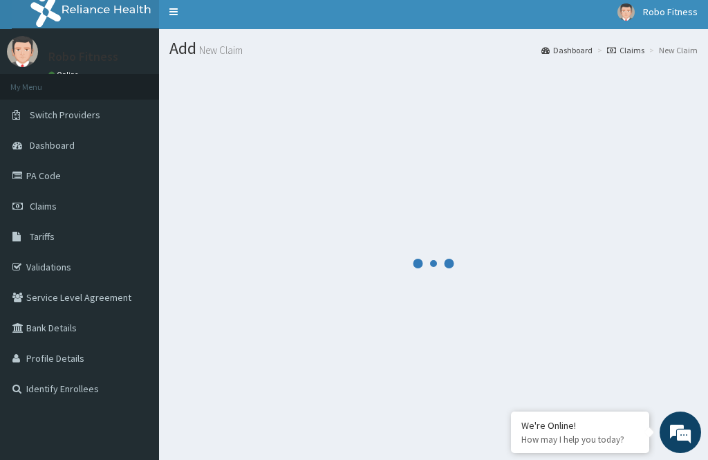
scroll to position [44, 0]
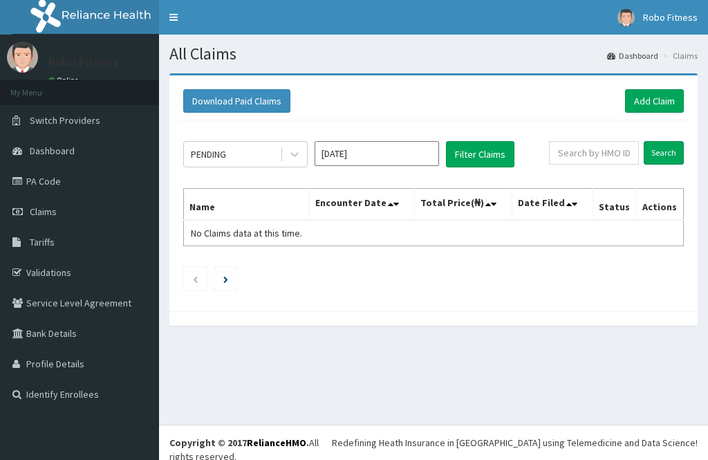
click at [659, 104] on link "Add Claim" at bounding box center [654, 101] width 59 height 24
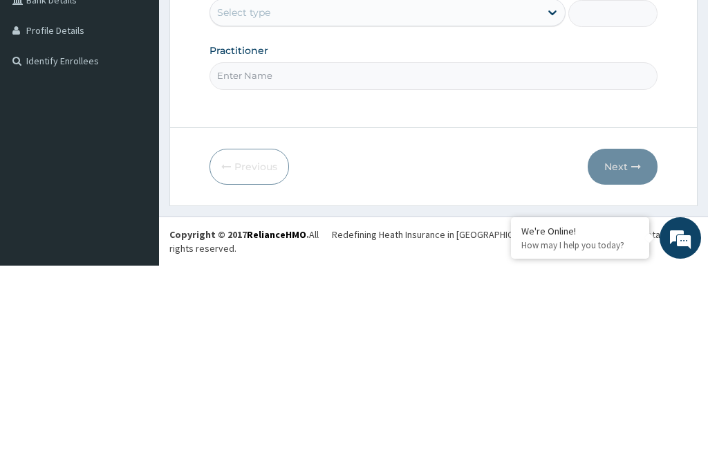
type input "Nel"
type input "Robo Fitness"
type input "1"
type input "M"
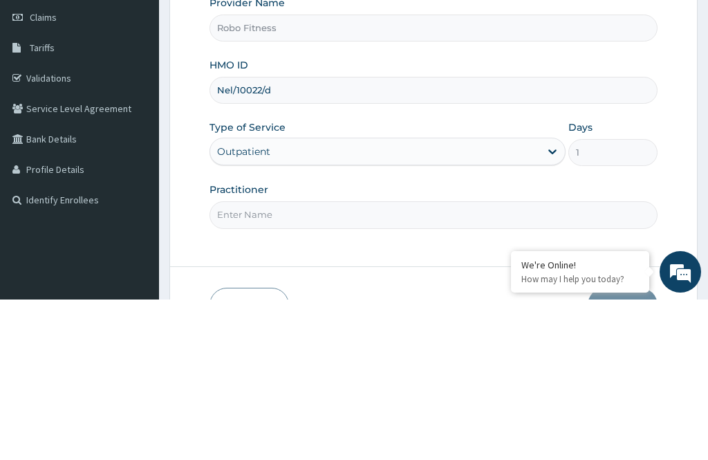
scroll to position [53, 0]
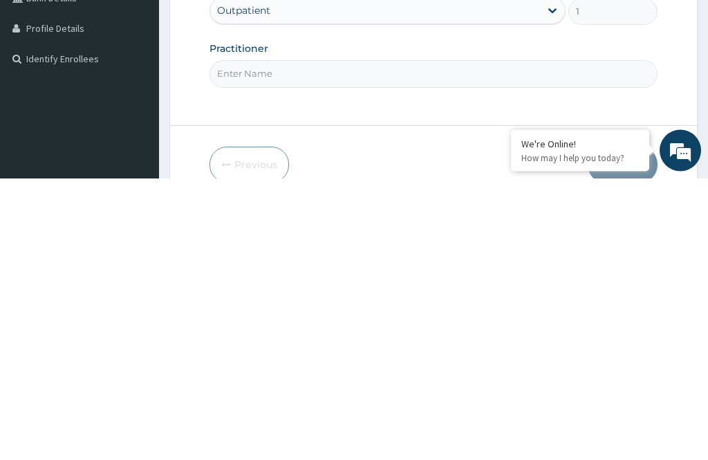
type input "Nel/10022/d"
click at [355, 342] on input "Practitioner" at bounding box center [434, 355] width 448 height 27
type input "Non"
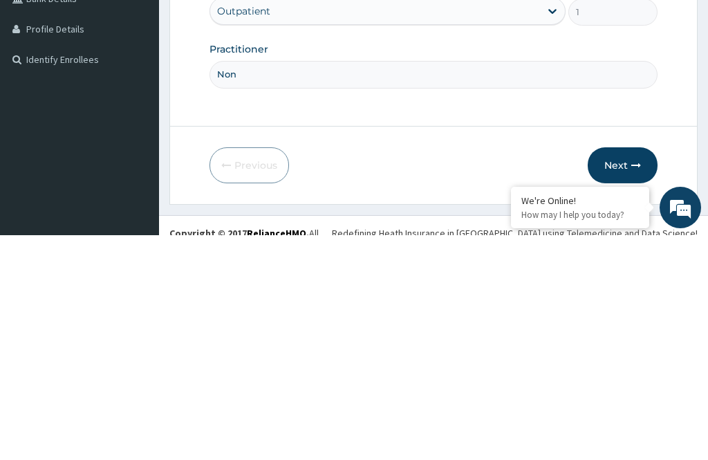
scroll to position [125, 0]
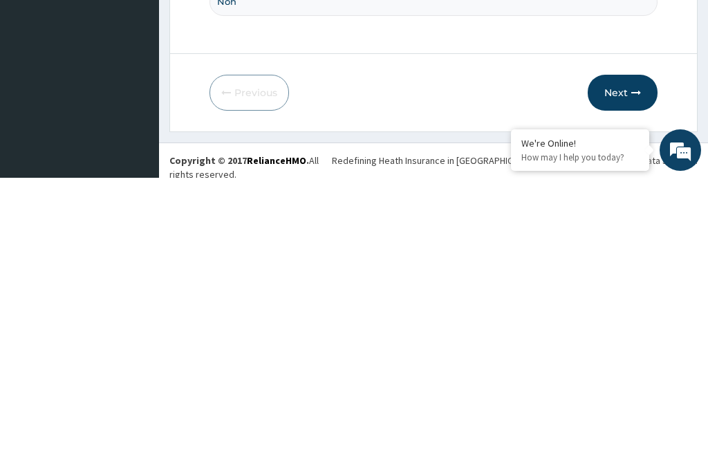
click at [631, 357] on button "Next" at bounding box center [623, 375] width 70 height 36
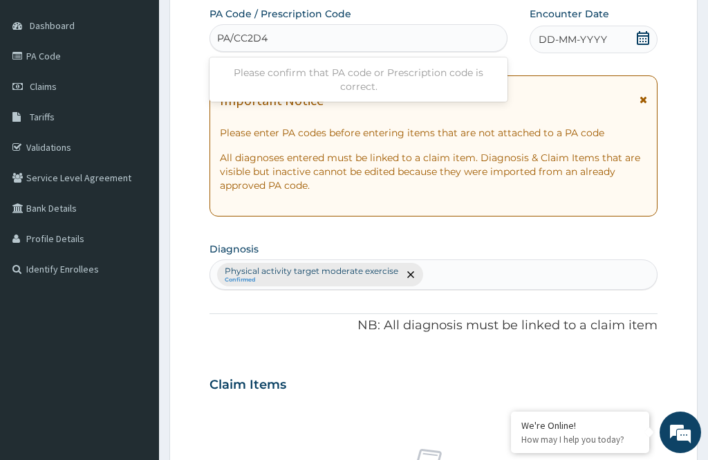
type input "PA/CC2D4A"
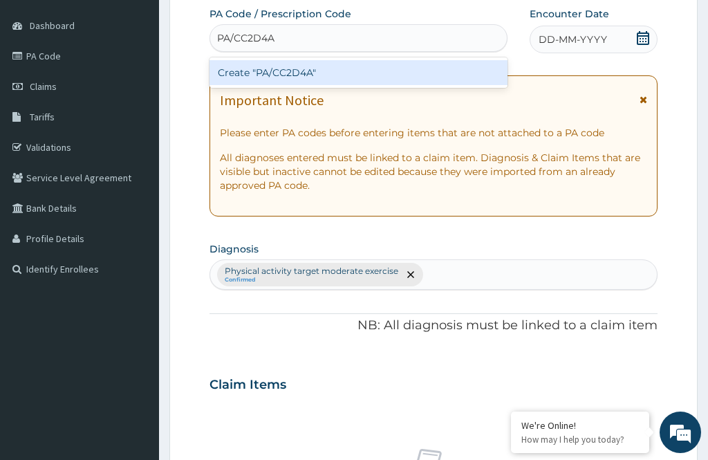
click at [365, 64] on div "Create "PA/CC2D4A"" at bounding box center [359, 72] width 298 height 25
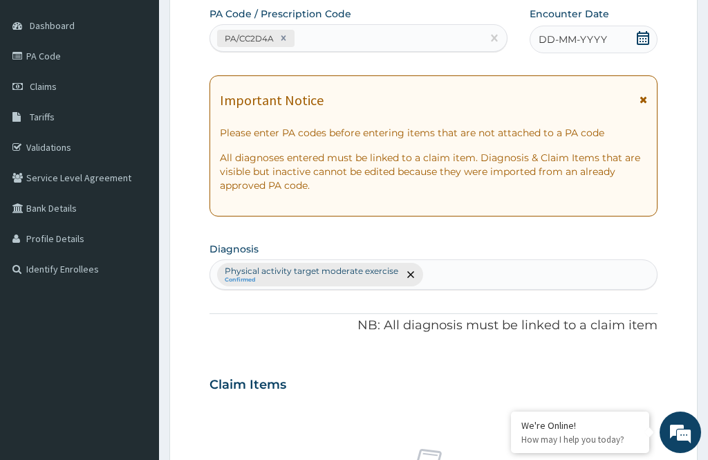
click at [584, 30] on div "DD-MM-YYYY" at bounding box center [594, 40] width 128 height 28
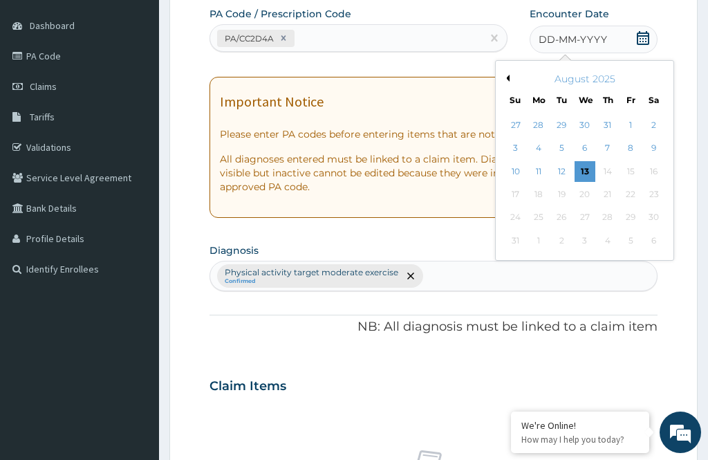
click at [571, 161] on div "12" at bounding box center [561, 171] width 21 height 21
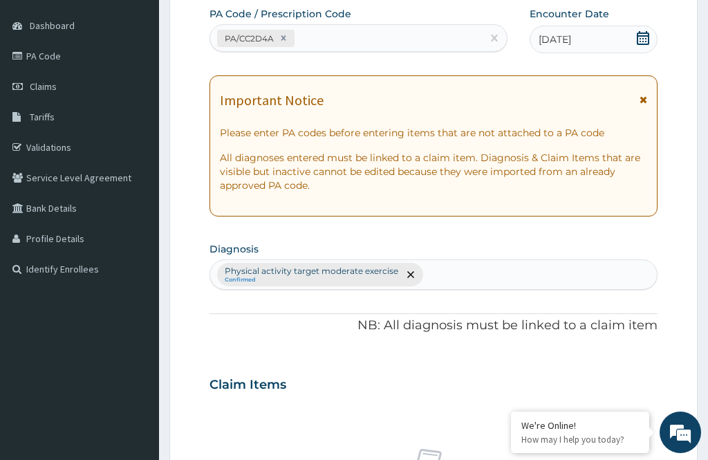
click at [582, 26] on div "[DATE]" at bounding box center [594, 40] width 128 height 28
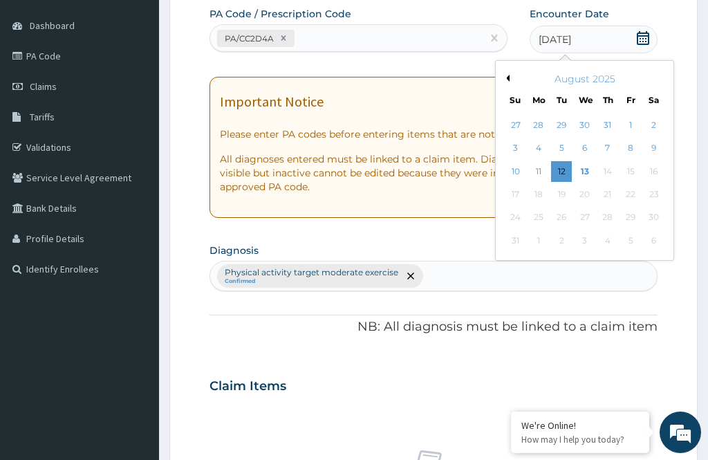
click at [586, 165] on div "13" at bounding box center [585, 171] width 21 height 21
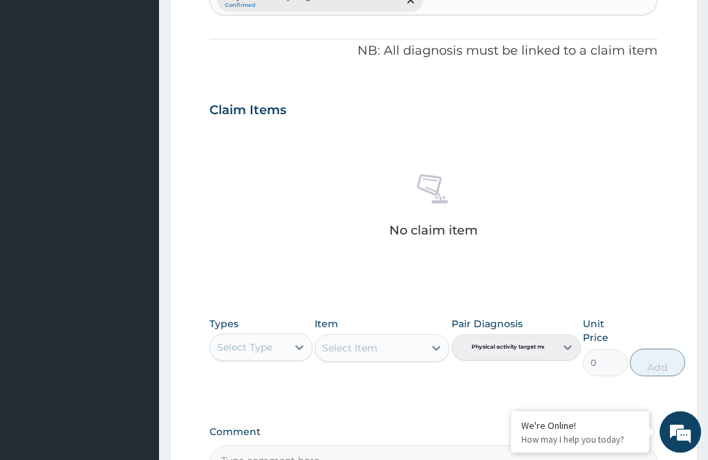
scroll to position [436, 0]
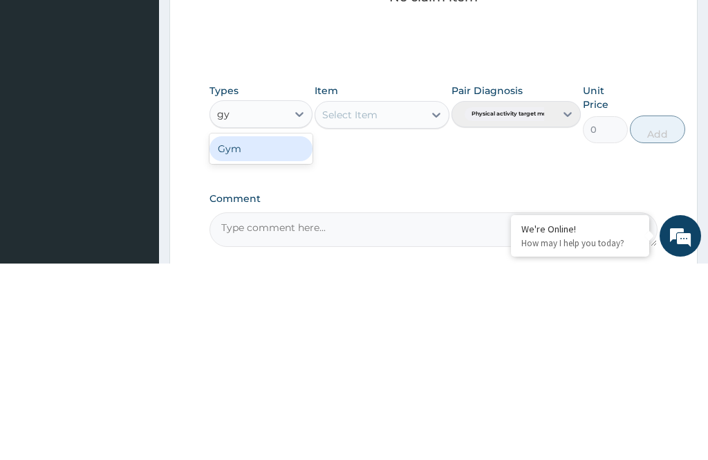
click at [297, 333] on div "Gym" at bounding box center [261, 345] width 103 height 25
type input "gy"
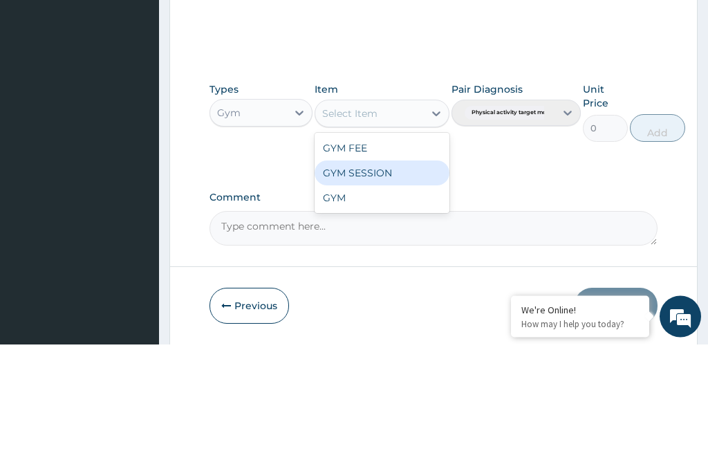
click at [398, 277] on div "GYM SESSION" at bounding box center [382, 289] width 134 height 25
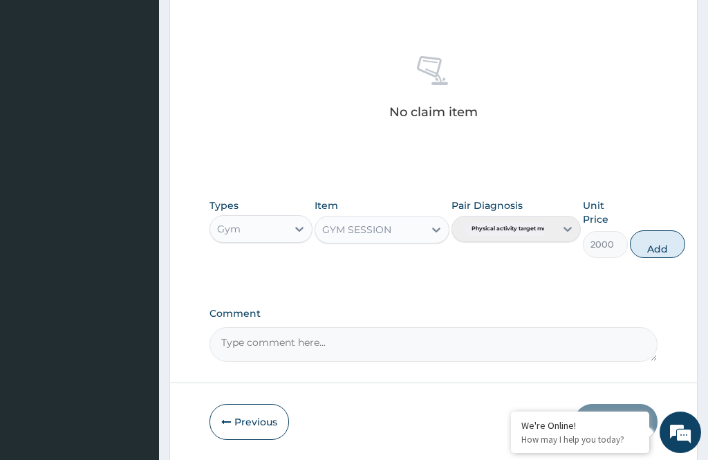
click at [671, 235] on button "Add" at bounding box center [657, 244] width 55 height 28
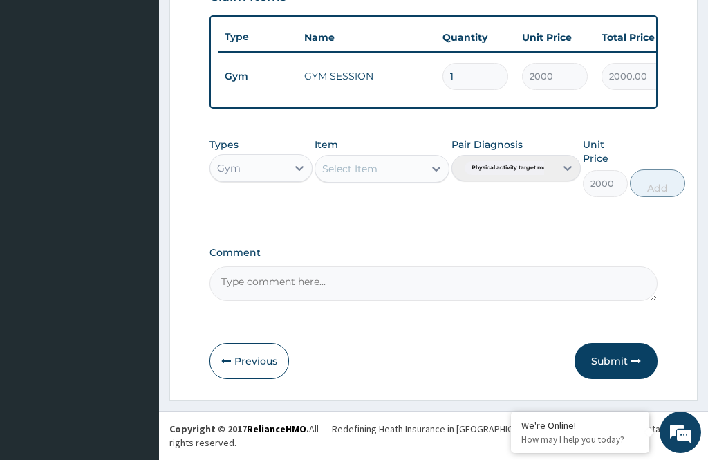
type input "0"
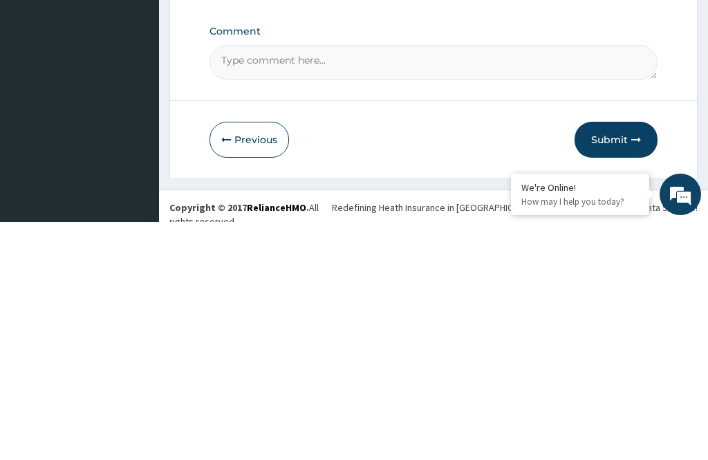
click at [634, 360] on button "Submit" at bounding box center [616, 378] width 83 height 36
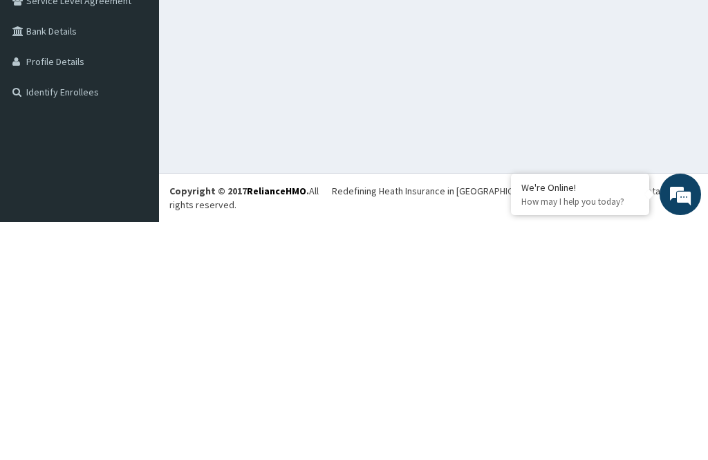
scroll to position [44, 0]
